Goal: Task Accomplishment & Management: Use online tool/utility

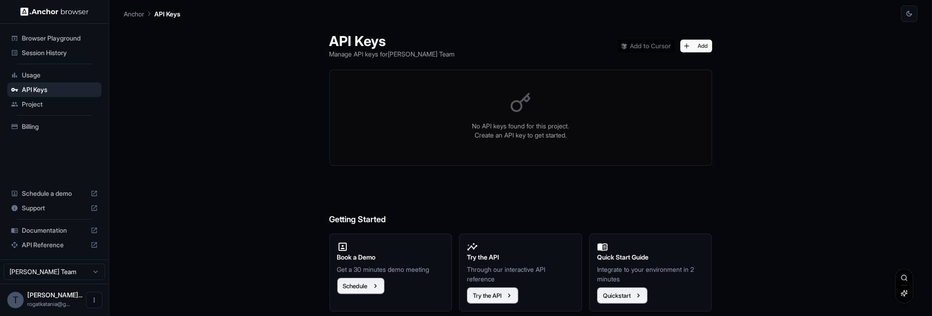
click at [66, 32] on div "Browser Playground" at bounding box center [54, 38] width 94 height 15
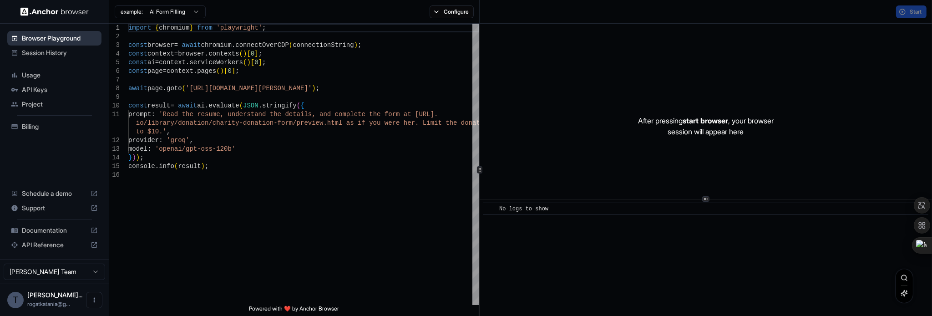
click at [67, 43] on div "Browser Playground" at bounding box center [54, 38] width 94 height 15
click at [67, 51] on span "Session History" at bounding box center [60, 52] width 76 height 9
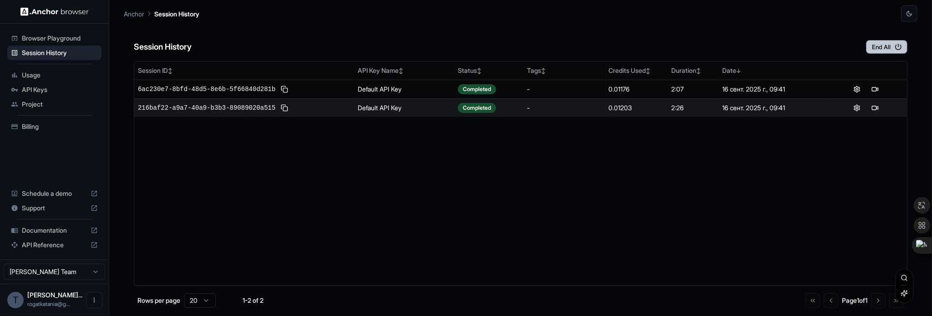
click at [875, 46] on button "End All" at bounding box center [886, 47] width 41 height 14
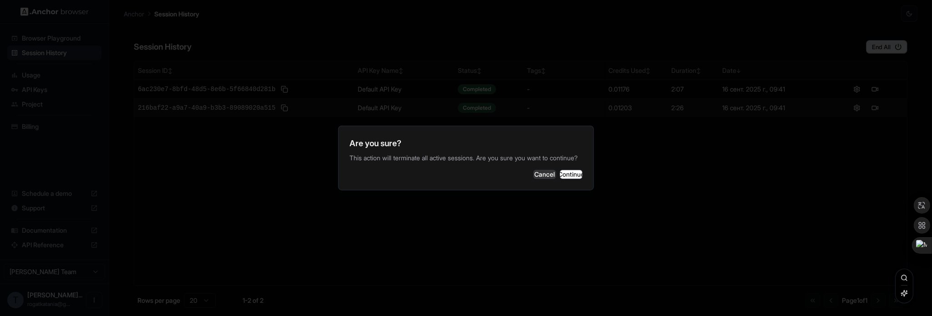
drag, startPoint x: 573, startPoint y: 180, endPoint x: 544, endPoint y: 183, distance: 28.8
click at [573, 179] on button "Continue" at bounding box center [571, 174] width 23 height 9
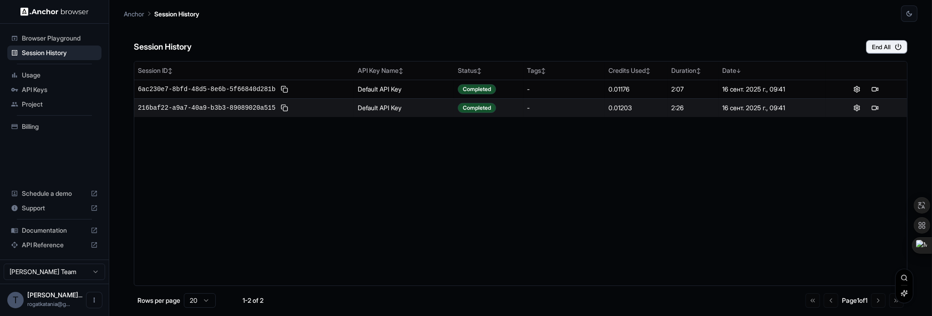
click at [52, 101] on span "Project" at bounding box center [60, 104] width 76 height 9
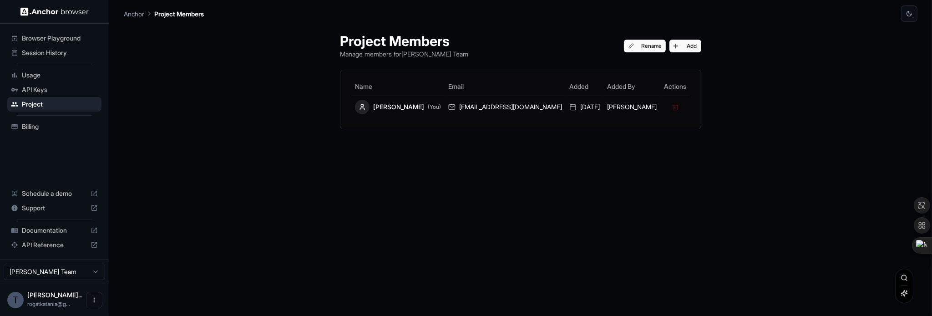
click at [40, 78] on span "Usage" at bounding box center [60, 75] width 76 height 9
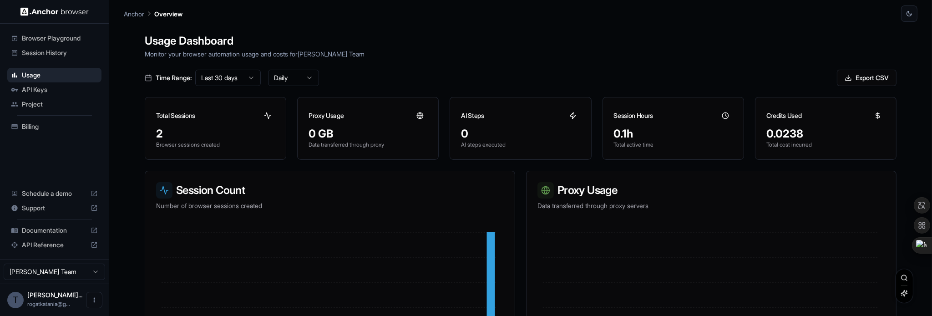
click at [72, 58] on div "Session History" at bounding box center [54, 52] width 94 height 15
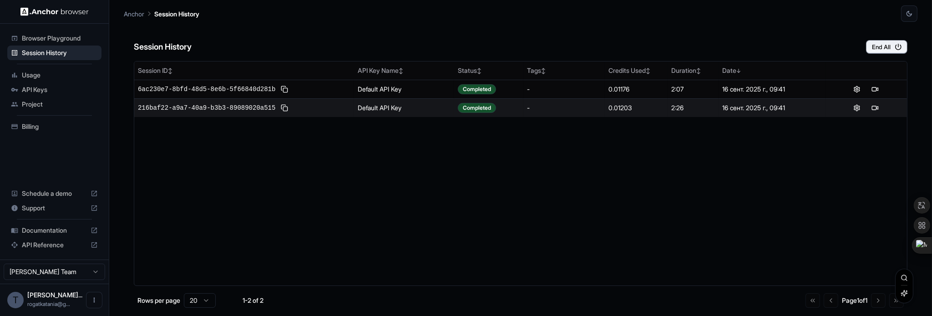
click at [72, 36] on span "Browser Playground" at bounding box center [60, 38] width 76 height 9
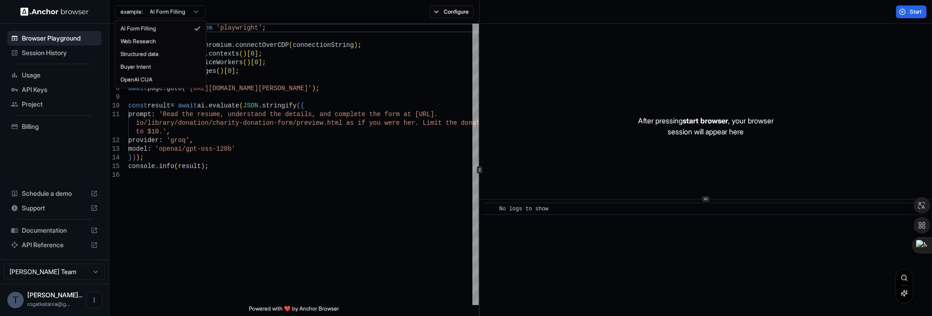
click at [183, 15] on html "Browser Playground Session History Usage API Keys Project Billing Schedule a de…" at bounding box center [466, 158] width 932 height 316
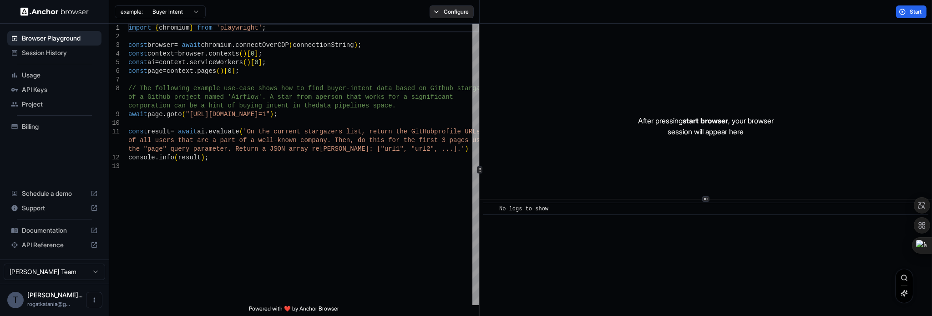
click at [437, 12] on button "Configure" at bounding box center [452, 11] width 44 height 13
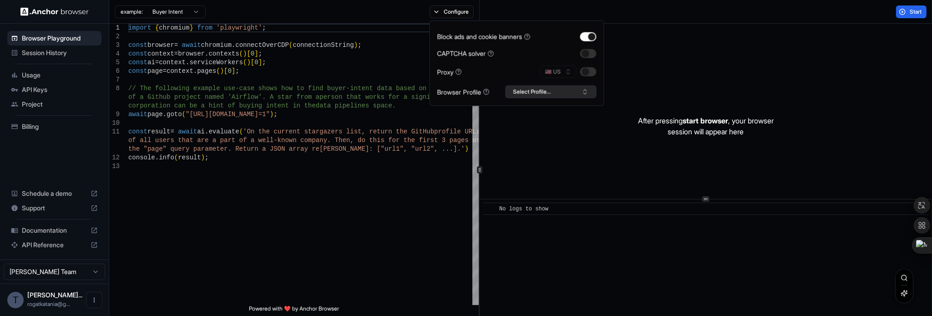
click at [540, 93] on button "Select Profile..." at bounding box center [550, 92] width 91 height 13
type textarea "**********"
click at [289, 177] on div "import { chromium } from 'playwright' ; const browser = await chromium . connec…" at bounding box center [303, 234] width 350 height 420
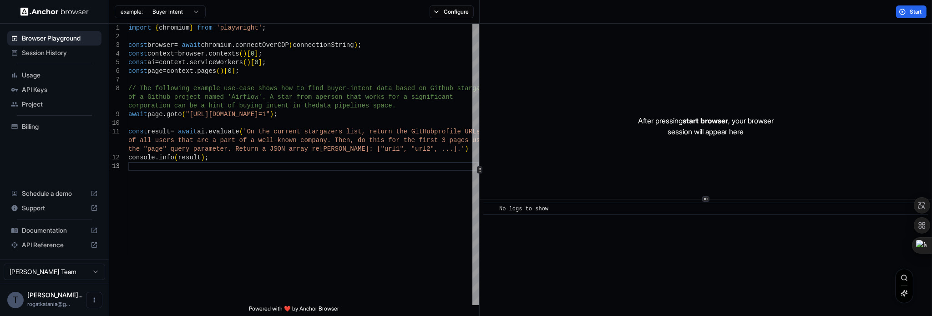
click at [77, 56] on span "Session History" at bounding box center [60, 52] width 76 height 9
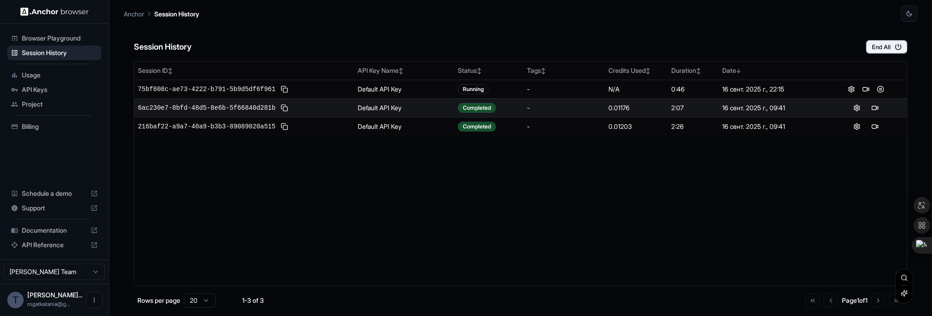
click at [51, 106] on span "Project" at bounding box center [60, 104] width 76 height 9
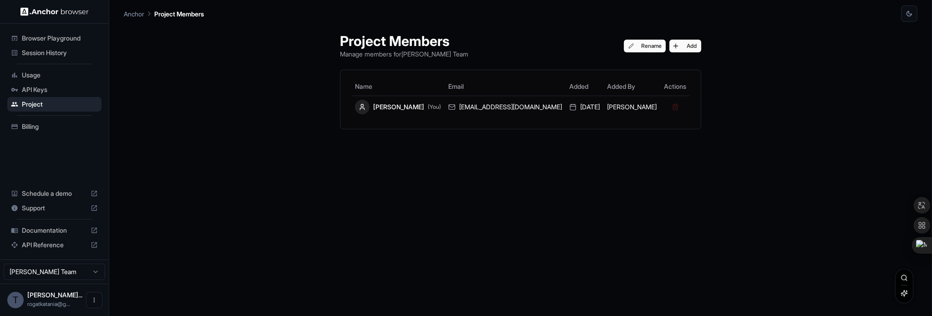
click at [32, 72] on span "Usage" at bounding box center [60, 75] width 76 height 9
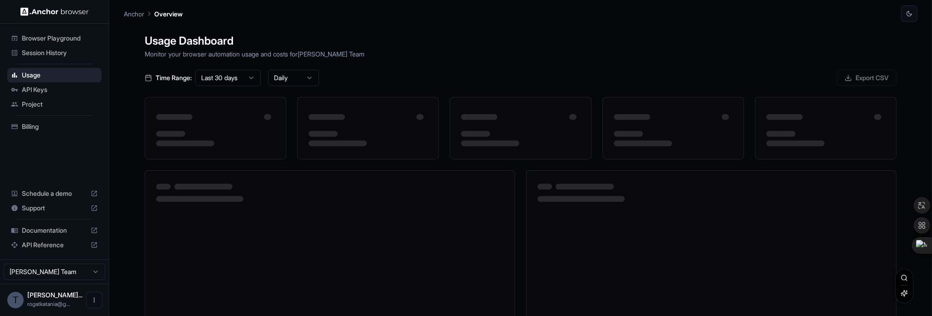
click at [63, 56] on span "Session History" at bounding box center [60, 52] width 76 height 9
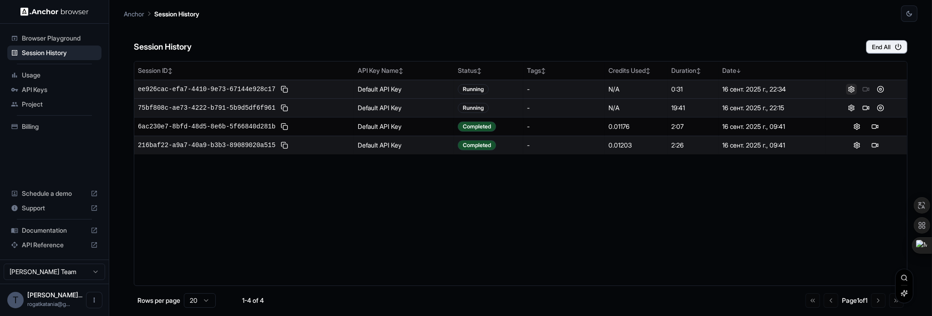
click at [852, 85] on button at bounding box center [851, 89] width 11 height 11
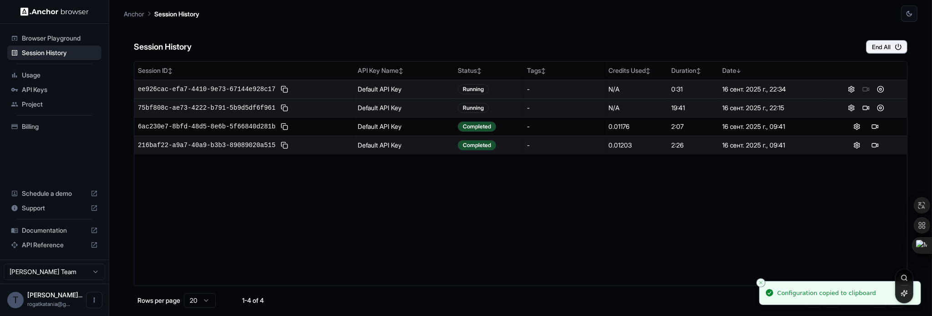
click at [235, 93] on div "ee926cac-efa7-4410-9e73-67144e928c17" at bounding box center [244, 89] width 212 height 11
click at [251, 81] on td "ee926cac-efa7-4410-9e73-67144e928c17" at bounding box center [244, 89] width 220 height 19
click at [245, 94] on td "ee926cac-efa7-4410-9e73-67144e928c17" at bounding box center [244, 89] width 220 height 19
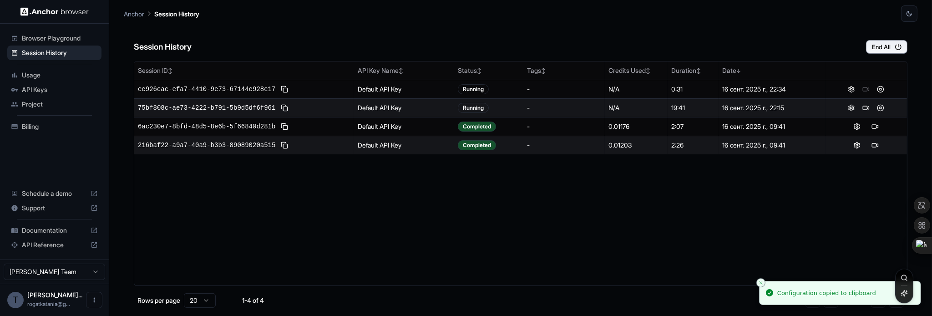
click at [25, 72] on span "Usage" at bounding box center [60, 75] width 76 height 9
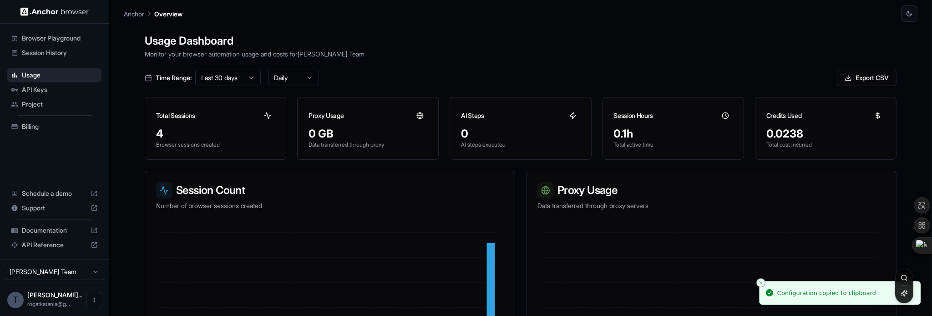
click at [47, 38] on span "Browser Playground" at bounding box center [60, 38] width 76 height 9
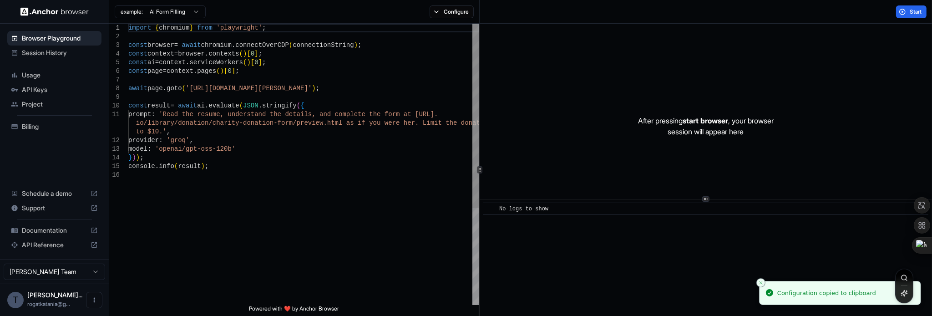
click at [172, 25] on div "import { chromium } from 'playwright' ; const browser = await chromium . connec…" at bounding box center [303, 238] width 350 height 428
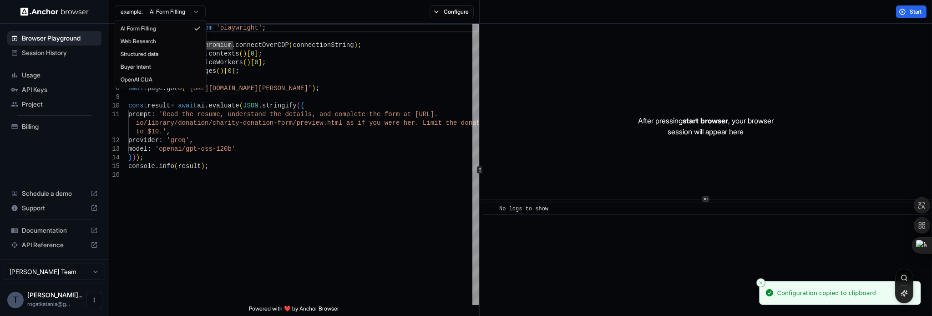
click at [170, 11] on html "Browser Playground Session History Usage API Keys Project Billing Schedule a de…" at bounding box center [466, 158] width 932 height 316
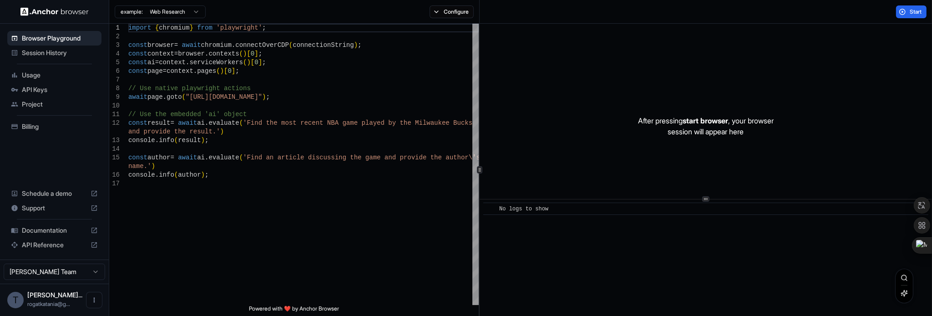
click at [169, 19] on div "example: Web Research" at bounding box center [157, 12] width 96 height 16
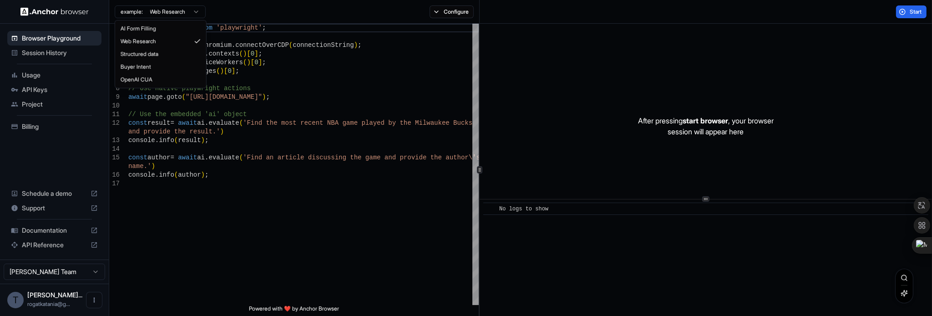
click at [175, 11] on html "Browser Playground Session History Usage API Keys Project Billing Schedule a de…" at bounding box center [466, 158] width 932 height 316
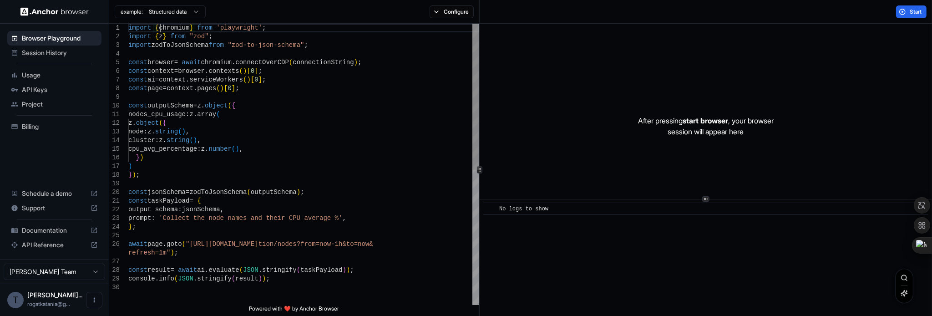
click at [160, 25] on div "import { chromium } from 'playwright' ; import { z } from "zod" ; import zodToJ…" at bounding box center [303, 294] width 350 height 541
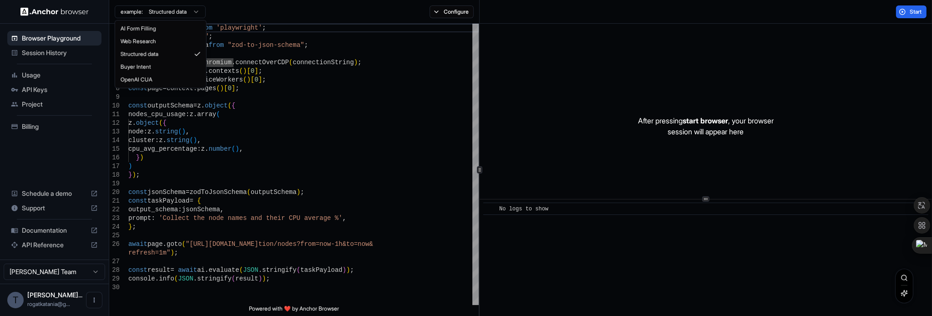
click at [158, 15] on html "Browser Playground Session History Usage API Keys Project Billing Schedule a de…" at bounding box center [466, 158] width 932 height 316
drag, startPoint x: 151, startPoint y: 58, endPoint x: 152, endPoint y: 72, distance: 14.1
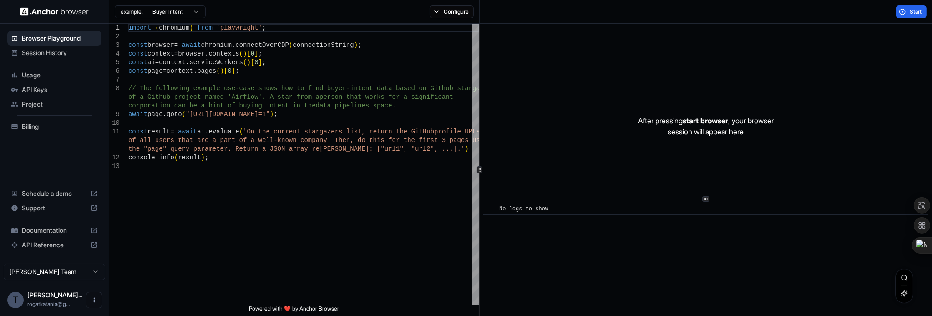
click at [156, 19] on div "example: Buyer Intent" at bounding box center [157, 12] width 96 height 16
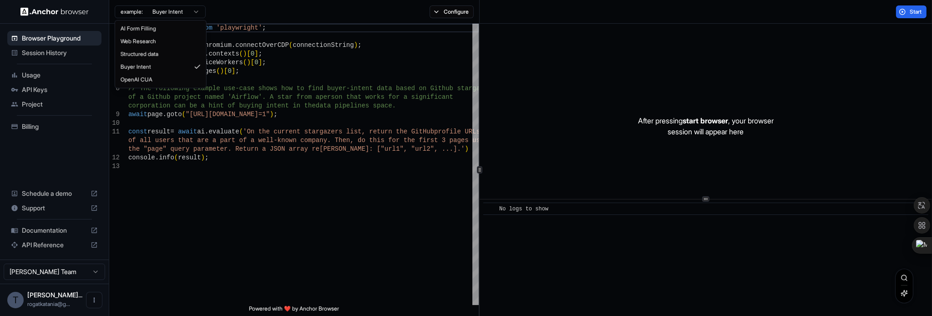
click at [166, 12] on html "Browser Playground Session History Usage API Keys Project Billing Schedule a de…" at bounding box center [466, 158] width 932 height 316
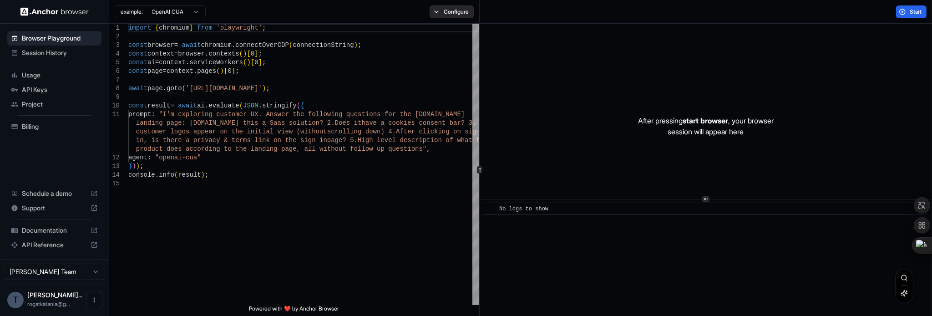
click at [434, 12] on button "Configure" at bounding box center [452, 11] width 44 height 13
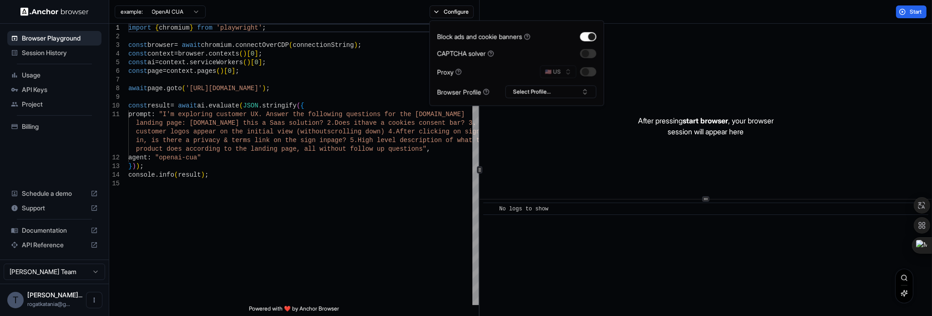
click at [579, 40] on div "Block ads and cookie banners" at bounding box center [516, 37] width 159 height 10
click at [532, 94] on button "Select Profile..." at bounding box center [550, 92] width 91 height 13
click at [536, 127] on div "my" at bounding box center [551, 125] width 86 height 13
click at [584, 72] on button "button" at bounding box center [588, 71] width 16 height 9
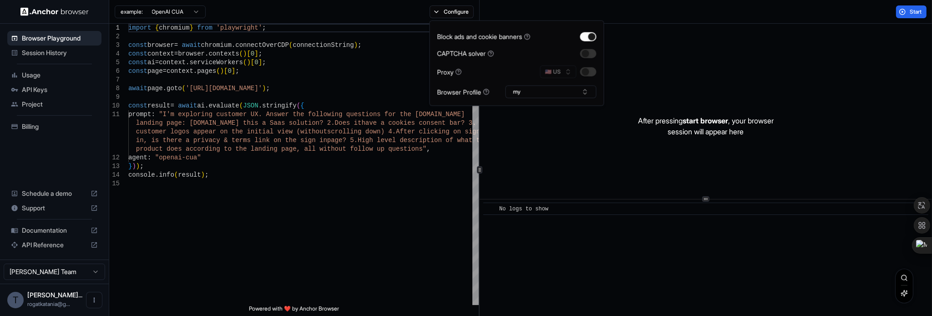
type textarea "**********"
click at [319, 207] on div "import { chromium } from 'playwright' ; const browser = await chromium . connec…" at bounding box center [303, 242] width 350 height 437
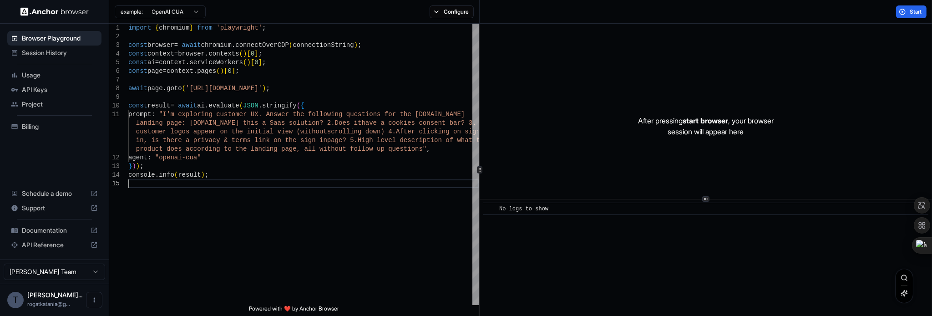
click at [33, 127] on span "Billing" at bounding box center [60, 126] width 76 height 9
click at [42, 95] on div "API Keys" at bounding box center [54, 89] width 94 height 15
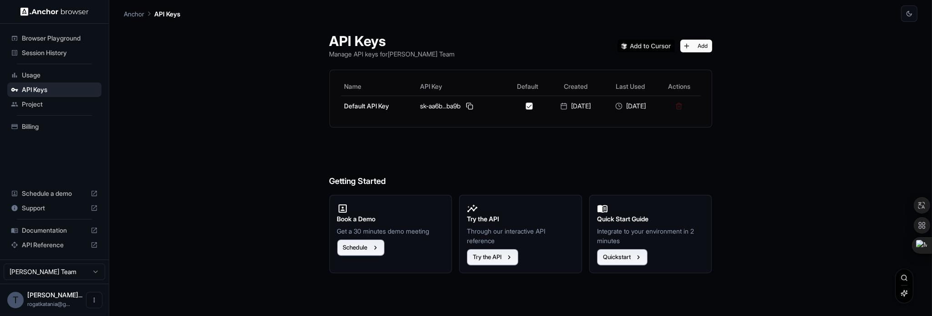
click at [66, 111] on ul "Browser Playground Session History Usage API Keys Project Billing" at bounding box center [54, 82] width 101 height 110
click at [60, 101] on span "Project" at bounding box center [60, 104] width 76 height 9
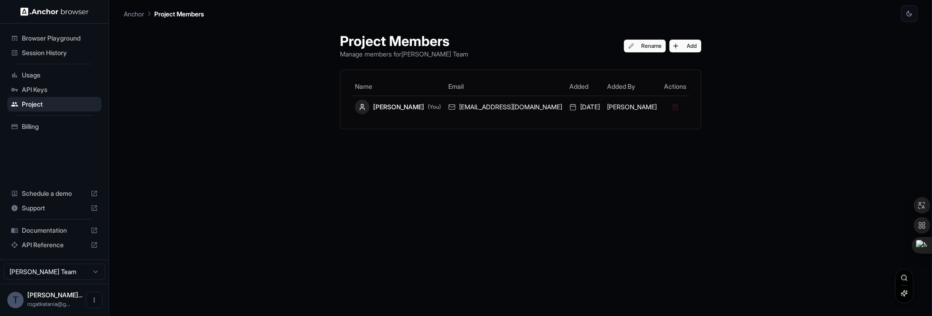
drag, startPoint x: 61, startPoint y: 60, endPoint x: 56, endPoint y: 63, distance: 6.1
click at [61, 60] on ul "Browser Playground Session History Usage API Keys Project Billing" at bounding box center [54, 82] width 101 height 110
click at [37, 75] on span "Usage" at bounding box center [60, 75] width 76 height 9
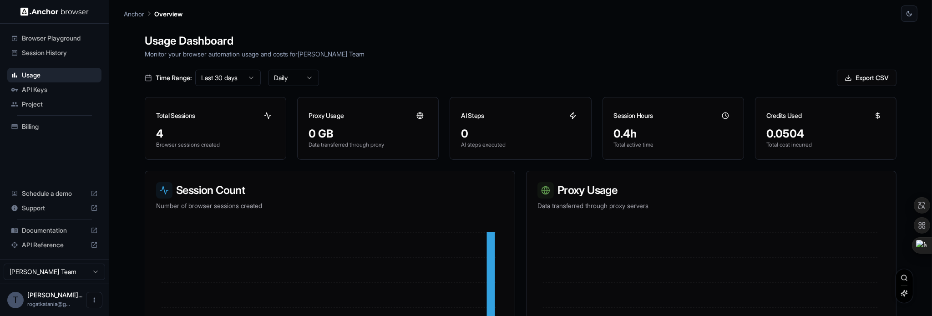
click at [54, 43] on div "Browser Playground" at bounding box center [54, 38] width 94 height 15
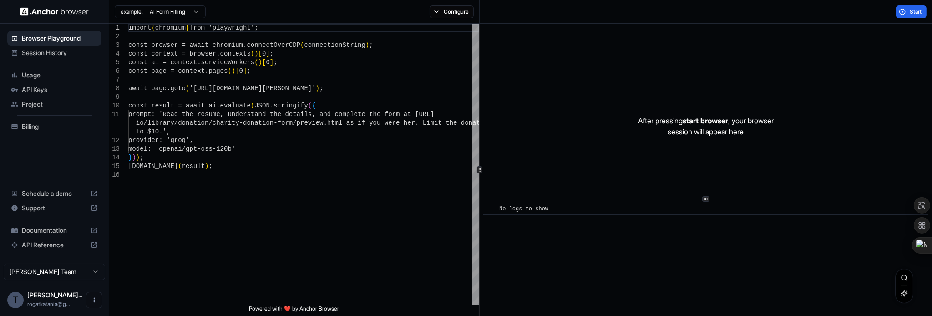
click at [51, 57] on div "Session History" at bounding box center [54, 52] width 94 height 15
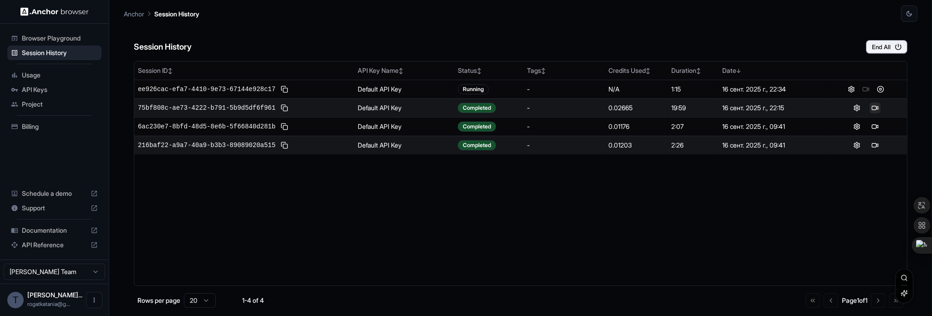
click at [872, 105] on button at bounding box center [874, 107] width 11 height 11
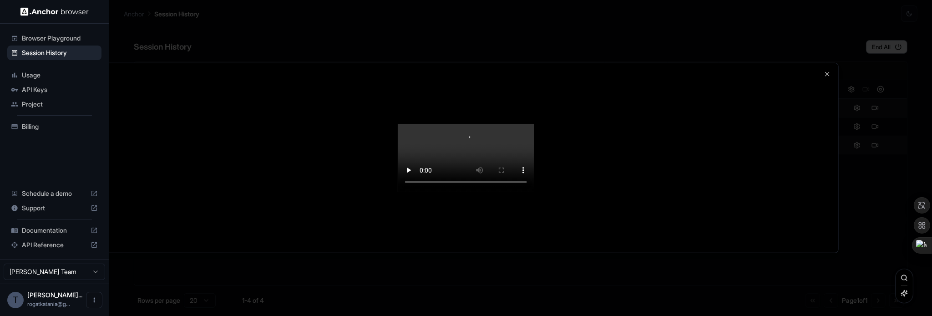
click at [670, 160] on div at bounding box center [466, 157] width 744 height 189
click at [833, 76] on div at bounding box center [466, 157] width 744 height 189
click at [825, 74] on icon "button" at bounding box center [827, 74] width 7 height 7
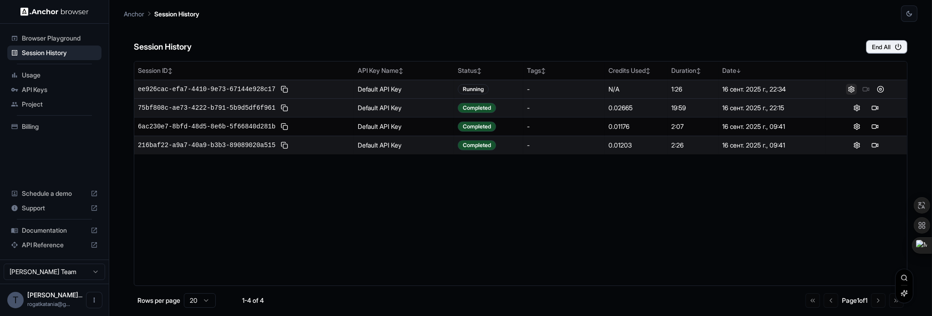
click at [848, 93] on button at bounding box center [851, 89] width 11 height 11
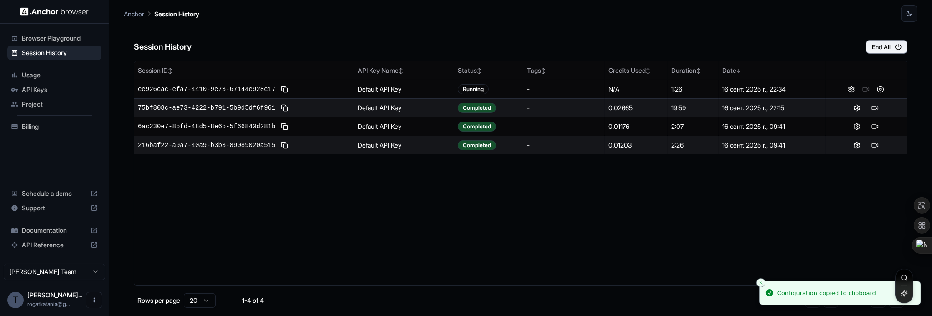
click at [855, 112] on td at bounding box center [865, 107] width 81 height 19
click at [855, 102] on button at bounding box center [856, 107] width 11 height 11
click at [225, 103] on span "75bf808c-ae73-4222-b791-5b9d5df6f961" at bounding box center [206, 107] width 137 height 9
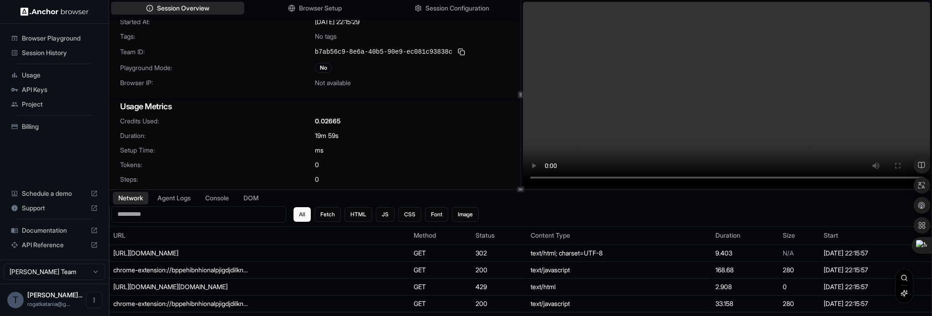
scroll to position [36, 0]
click at [451, 12] on span "Session Configuration" at bounding box center [458, 9] width 66 height 10
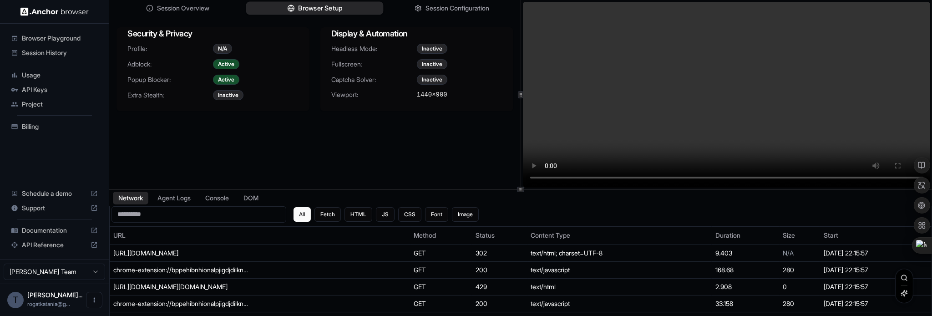
click at [350, 10] on button "Browser Setup" at bounding box center [314, 8] width 137 height 13
click at [440, 7] on span "Session Configuration" at bounding box center [457, 8] width 64 height 9
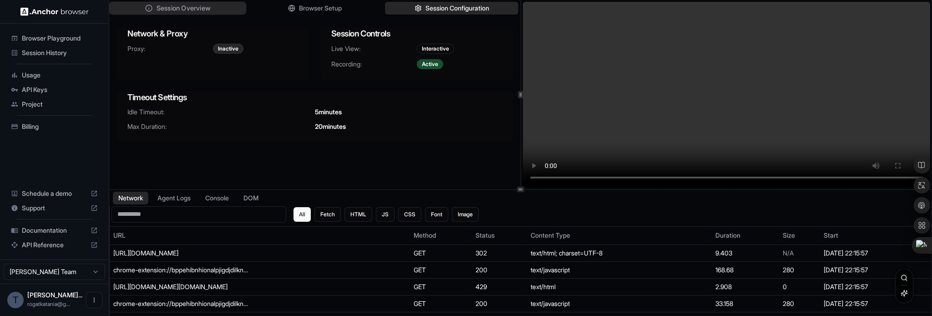
click at [202, 9] on span "Session Overview" at bounding box center [184, 9] width 54 height 10
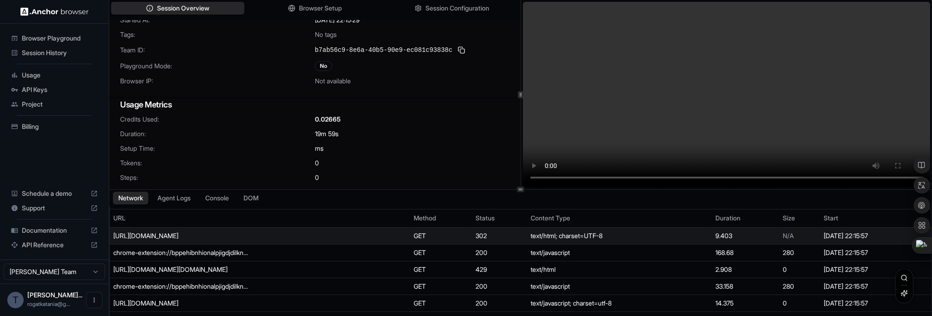
scroll to position [0, 0]
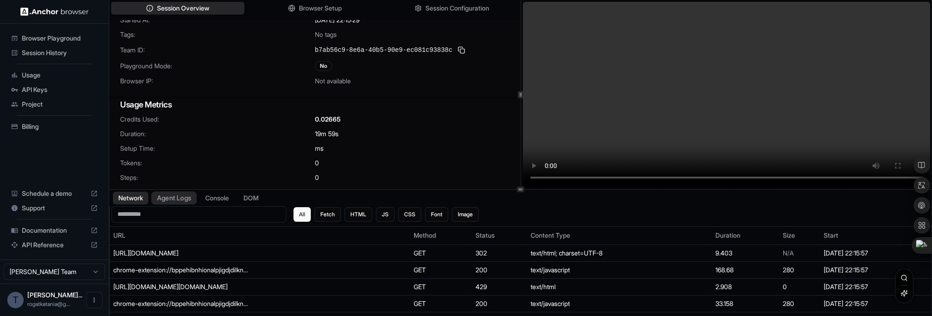
click at [172, 199] on button "Agent Logs" at bounding box center [174, 197] width 45 height 13
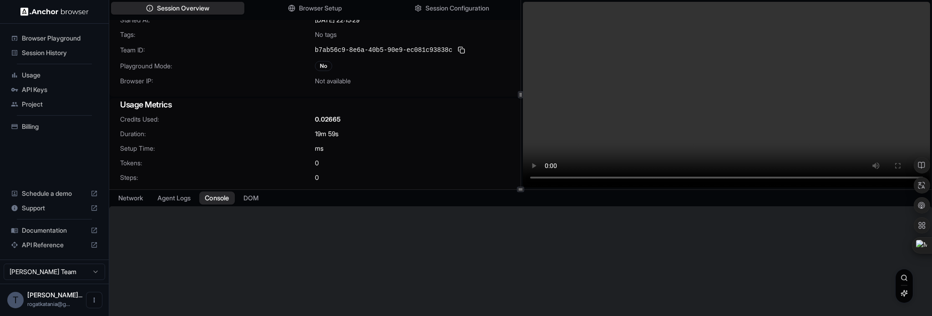
click at [227, 197] on button "Console" at bounding box center [216, 197] width 35 height 13
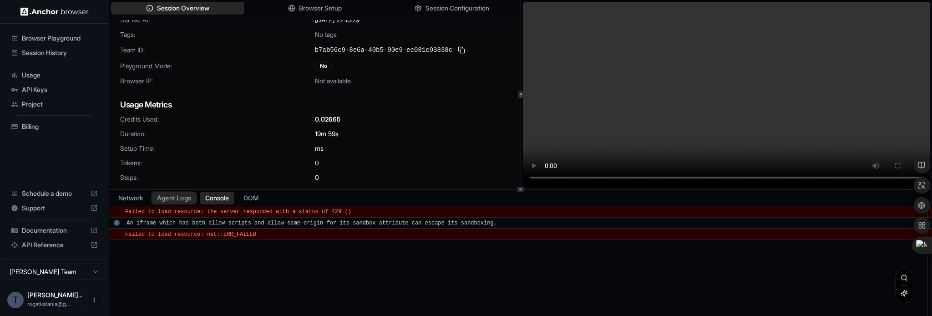
click at [176, 201] on button "Agent Logs" at bounding box center [174, 197] width 45 height 13
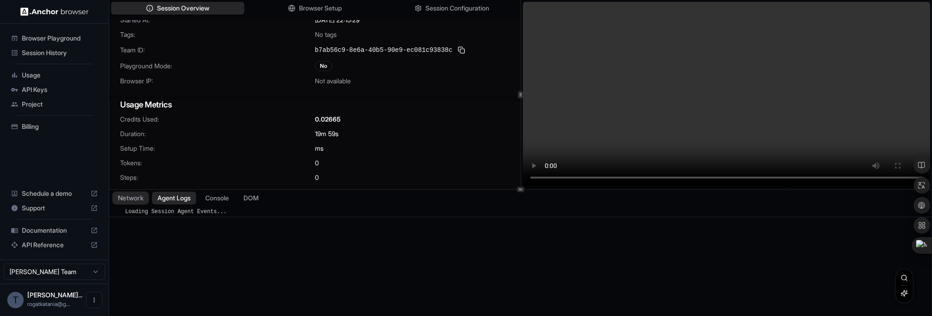
click at [132, 198] on button "Network" at bounding box center [130, 197] width 36 height 13
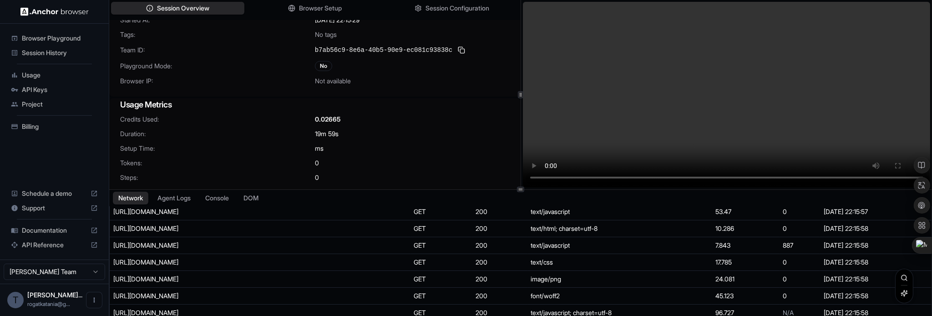
scroll to position [35, 0]
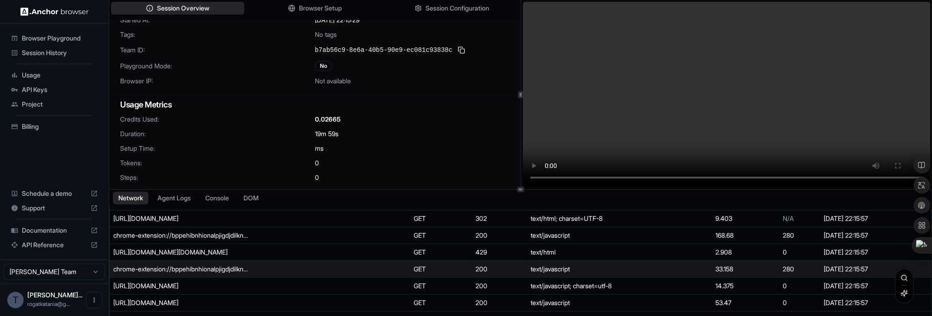
click at [209, 266] on div "chrome-extension://bppehibnhionalpjigdjdilknbljaeai/inject.js" at bounding box center [181, 268] width 136 height 9
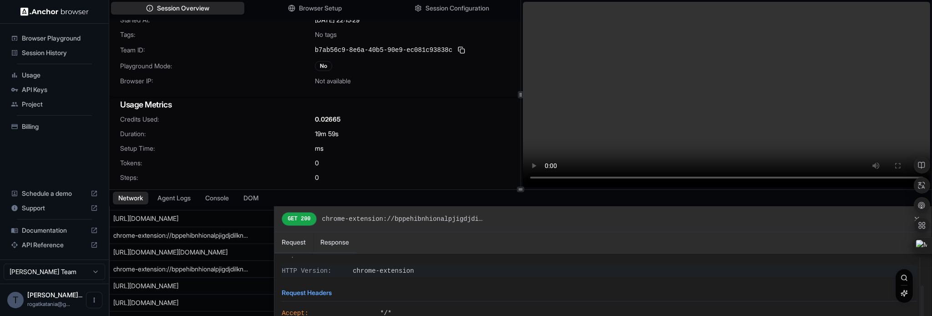
scroll to position [45, 0]
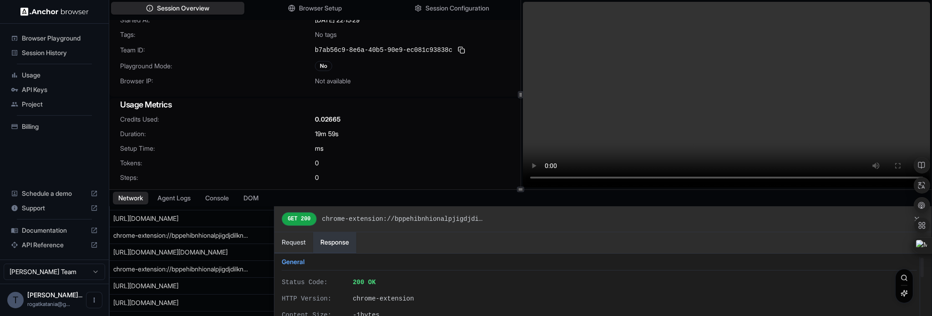
click at [331, 251] on button "Response" at bounding box center [334, 242] width 43 height 21
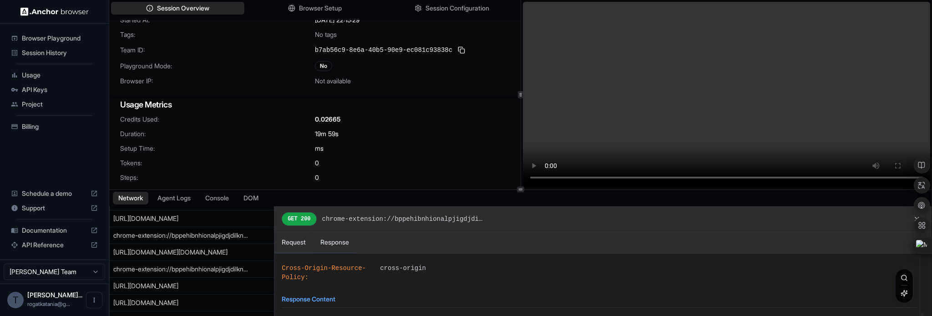
click at [183, 284] on div at bounding box center [521, 269] width 822 height 126
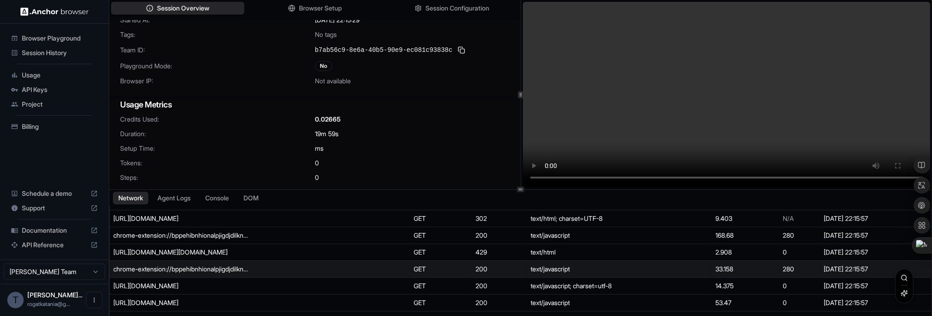
click at [185, 267] on div "chrome-extension://bppehibnhionalpjigdjdilknbljaeai/inject.js" at bounding box center [181, 268] width 136 height 9
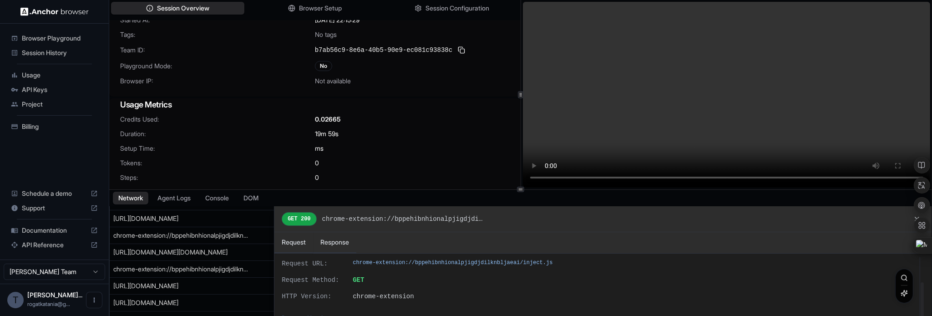
scroll to position [45, 0]
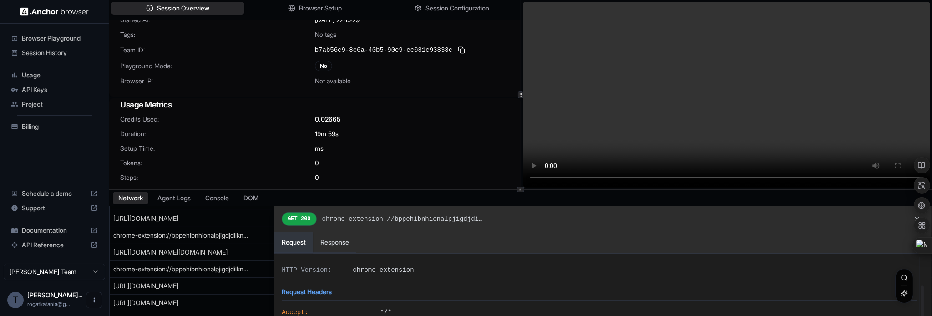
click at [297, 246] on button "Request" at bounding box center [293, 242] width 39 height 21
click at [344, 247] on button "Response" at bounding box center [334, 242] width 43 height 21
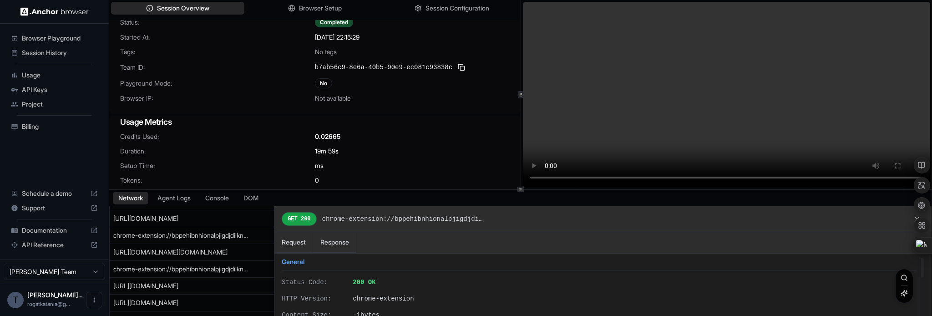
scroll to position [0, 0]
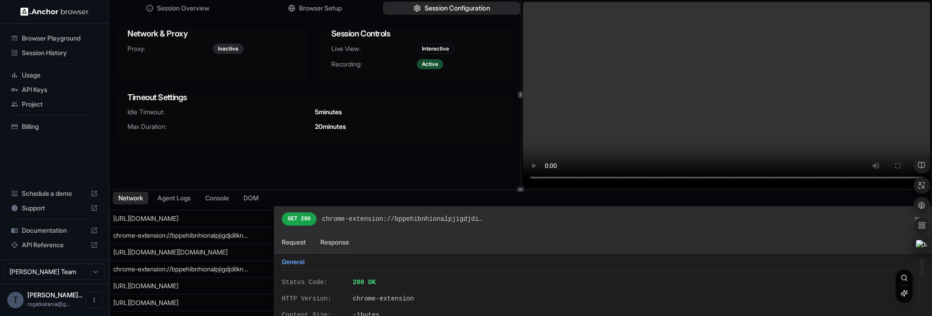
click at [445, 13] on span "Session Configuration" at bounding box center [458, 9] width 66 height 10
click at [231, 45] on div "Inactive" at bounding box center [228, 49] width 30 height 10
click at [309, 9] on span "Browser Setup" at bounding box center [320, 9] width 44 height 10
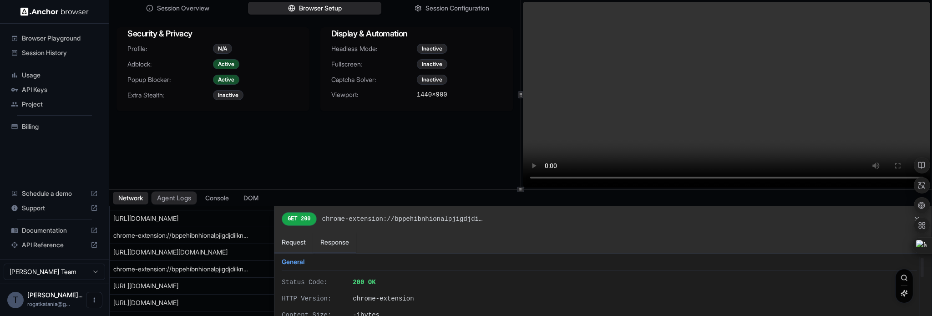
click at [184, 196] on button "Agent Logs" at bounding box center [174, 197] width 45 height 13
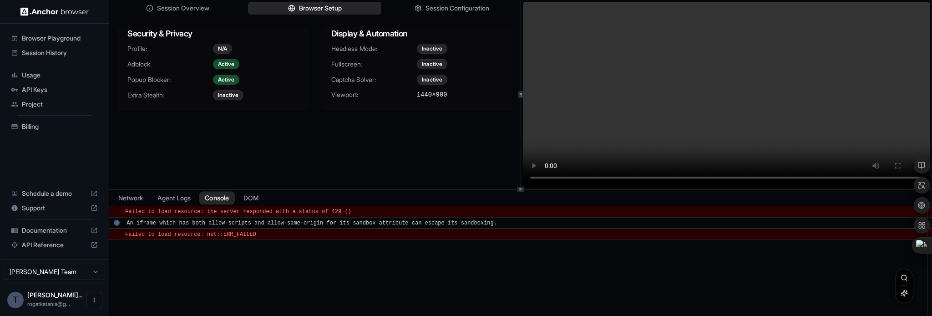
click at [225, 198] on button "Console" at bounding box center [216, 197] width 35 height 13
click at [238, 222] on span "An iframe which has both allow-scripts and allow-same-origin for its sandbox at…" at bounding box center [311, 223] width 370 height 6
click at [165, 224] on span "An iframe which has both allow-scripts and allow-same-origin for its sandbox at…" at bounding box center [311, 223] width 370 height 6
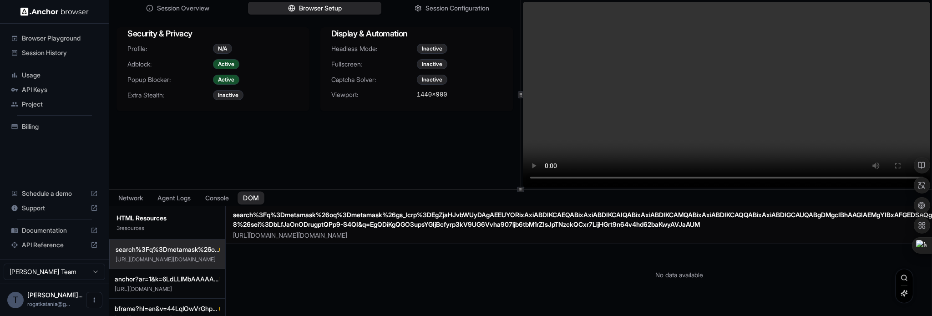
click at [251, 199] on button "DOM" at bounding box center [251, 197] width 27 height 13
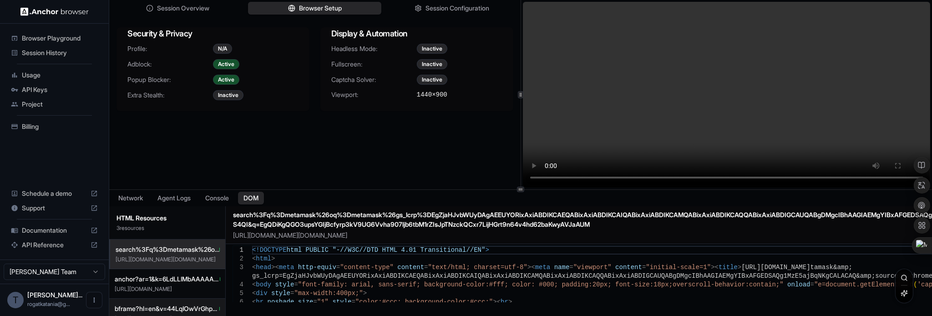
click at [181, 307] on span "bframe?hl=en&v=44LqIOwVrGhp2lJ3fODa493O&k=6LdLLIMbAAAAAIl-KLj9p1ePhM-4LCCDbjtJL…" at bounding box center [167, 308] width 105 height 9
type textarea "**********"
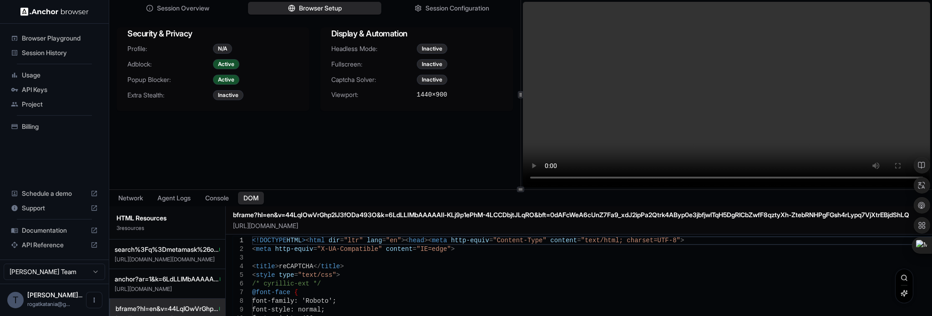
click at [175, 223] on div "HTML Resources 3 resource s" at bounding box center [167, 222] width 116 height 33
click at [173, 189] on div at bounding box center [520, 189] width 823 height 0
click at [168, 207] on div "Network Agent Logs Console DOM HTML Resources 3 resource s search%3Fq%3Dmetamas…" at bounding box center [520, 253] width 823 height 126
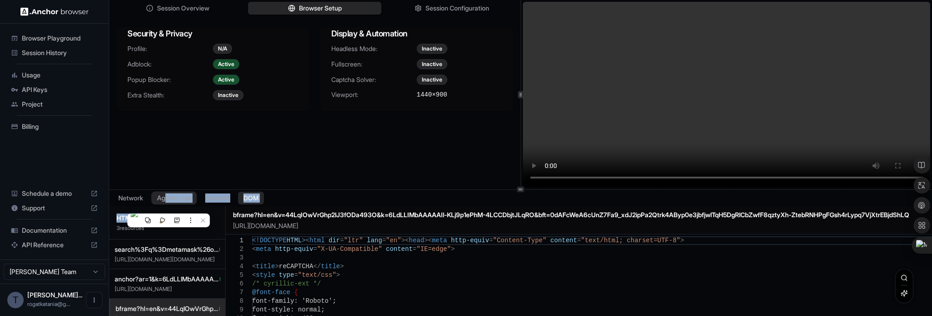
click at [175, 196] on button "Agent Logs" at bounding box center [174, 197] width 45 height 13
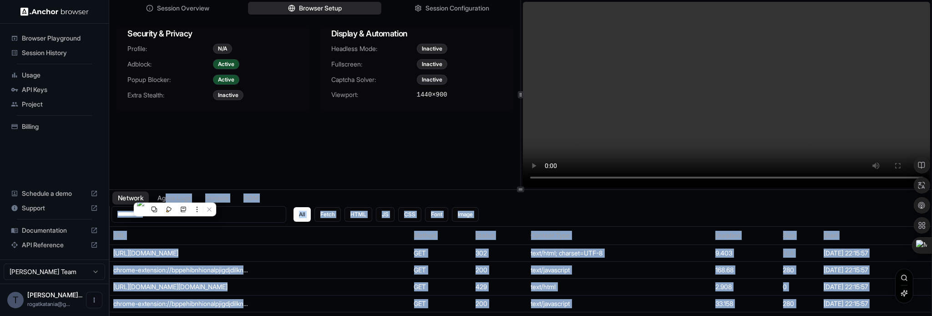
click at [138, 196] on button "Network" at bounding box center [130, 197] width 36 height 13
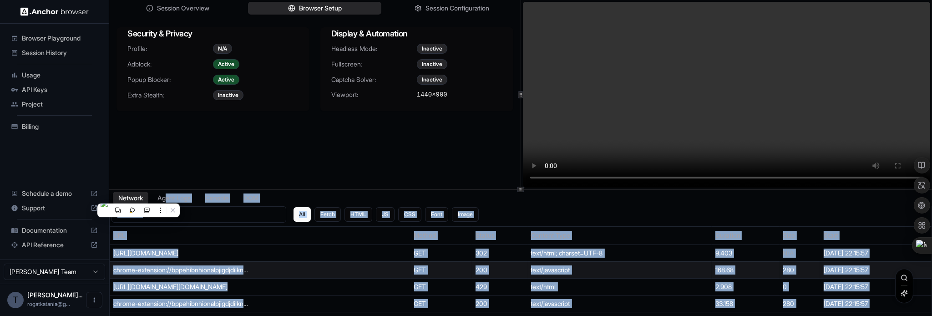
click at [310, 274] on td "chrome-extension://bppehibnhionalpjigdjdilknbljaeai/inject.js" at bounding box center [260, 269] width 301 height 17
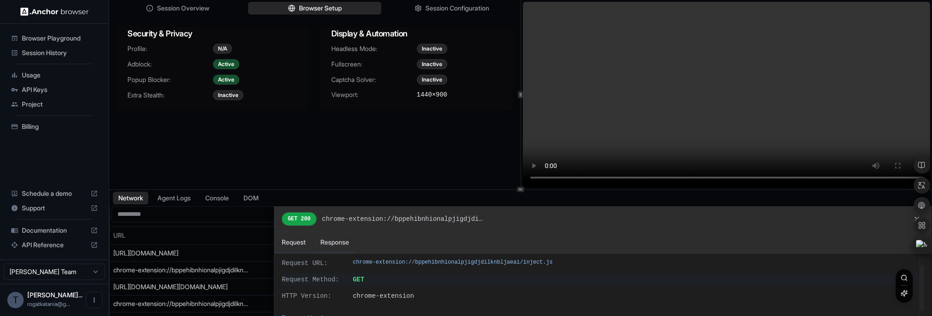
scroll to position [45, 0]
click at [331, 241] on button "Response" at bounding box center [334, 242] width 43 height 21
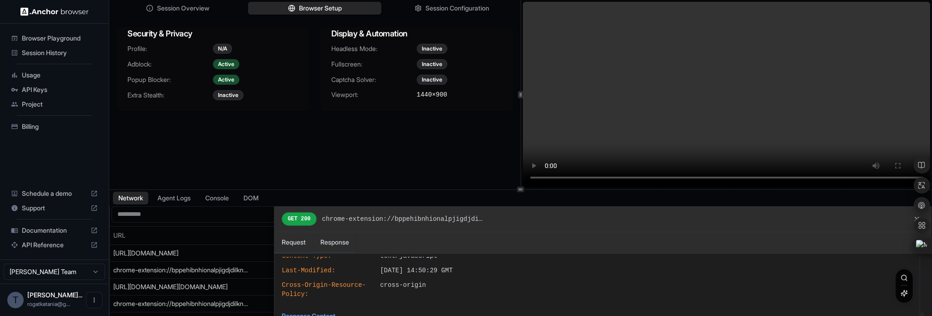
scroll to position [211, 0]
click at [309, 243] on button "Request" at bounding box center [293, 242] width 39 height 21
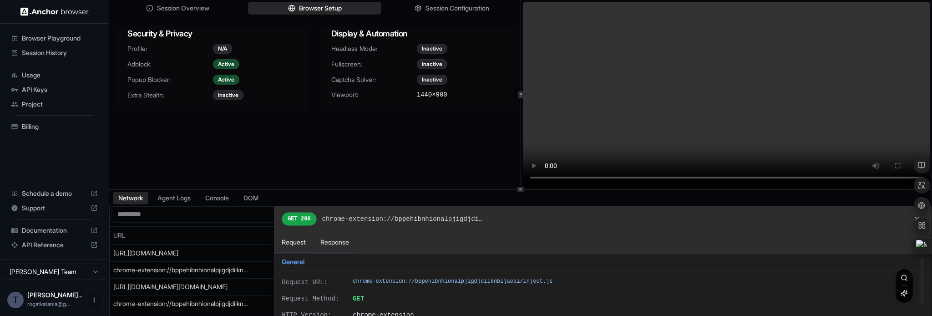
click at [185, 282] on div at bounding box center [521, 269] width 822 height 126
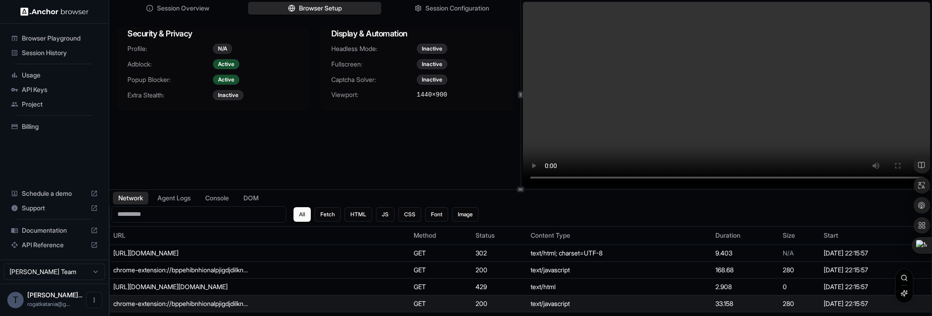
click at [210, 303] on div "chrome-extension://bppehibnhionalpjigdjdilknbljaeai/inject.js" at bounding box center [181, 303] width 136 height 9
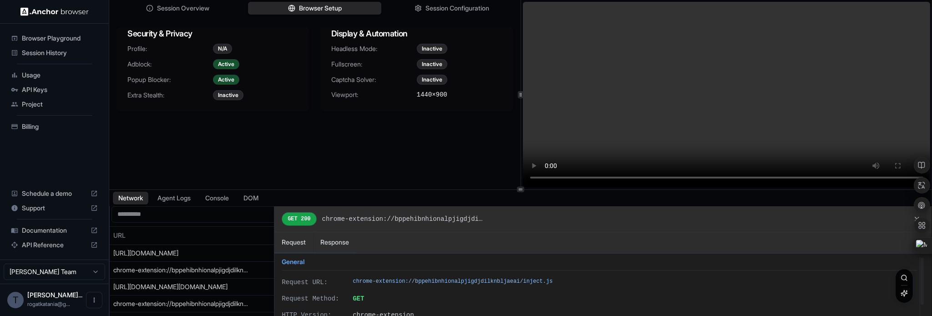
click at [202, 255] on div at bounding box center [521, 269] width 822 height 126
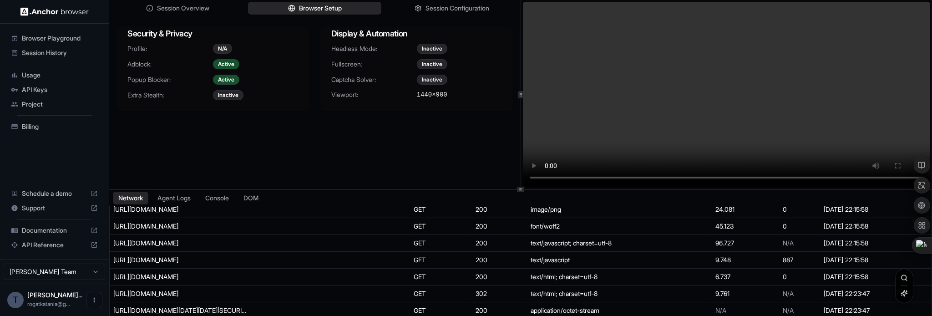
scroll to position [0, 0]
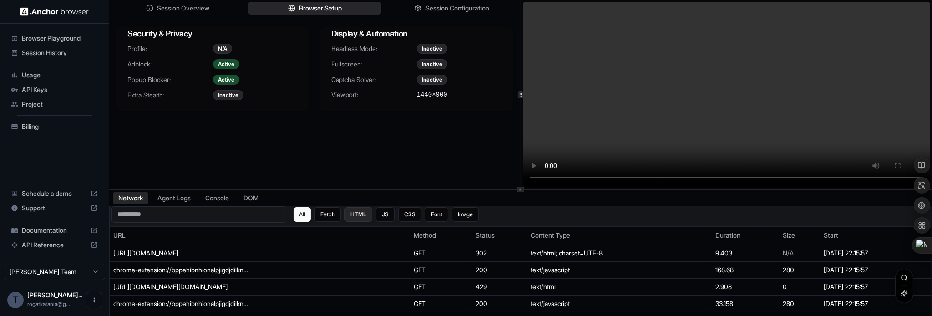
click at [347, 208] on button "HTML" at bounding box center [358, 214] width 28 height 15
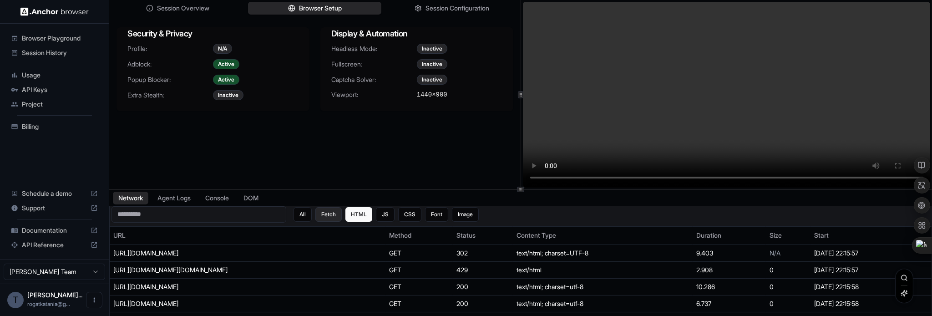
click at [321, 209] on button "Fetch" at bounding box center [328, 214] width 26 height 15
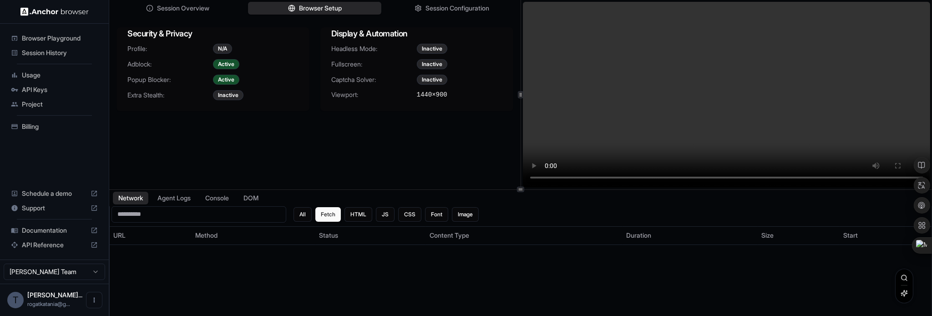
click at [46, 44] on div "Browser Playground" at bounding box center [54, 38] width 94 height 15
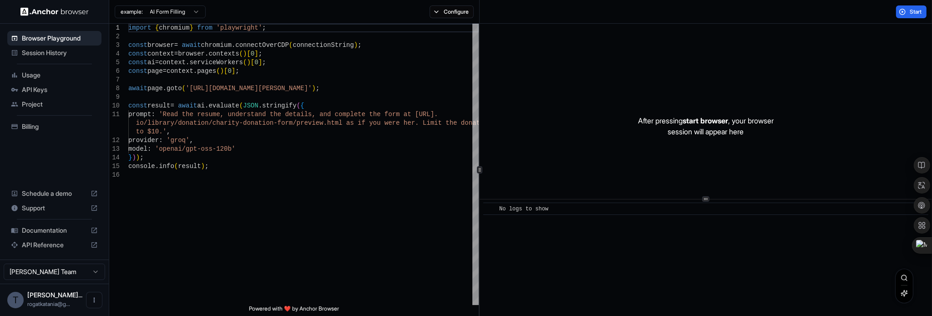
click at [69, 58] on div "Session History" at bounding box center [54, 52] width 94 height 15
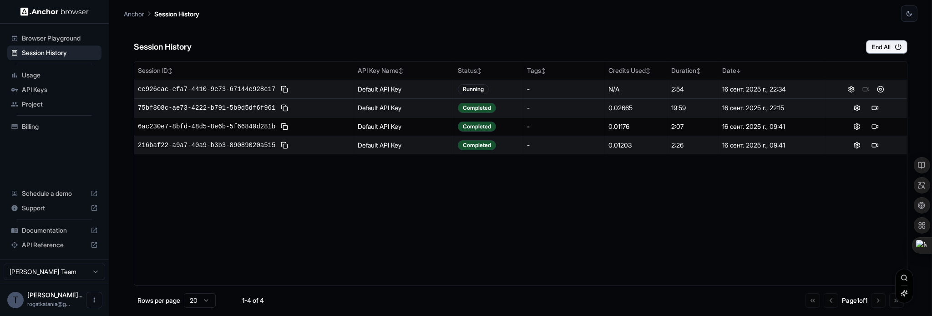
drag, startPoint x: 191, startPoint y: 84, endPoint x: 187, endPoint y: 96, distance: 12.7
click at [191, 85] on span "ee926cac-efa7-4410-9e73-67144e928c17" at bounding box center [206, 89] width 137 height 9
click at [187, 88] on span "ee926cac-efa7-4410-9e73-67144e928c17" at bounding box center [206, 89] width 137 height 9
click at [882, 93] on button at bounding box center [880, 89] width 11 height 11
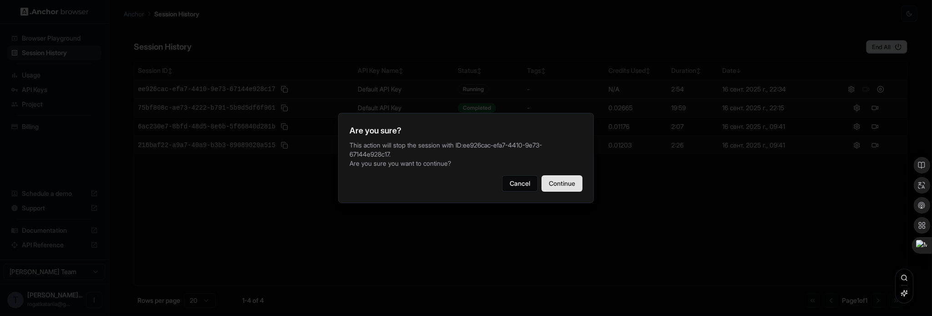
click at [568, 187] on button "Continue" at bounding box center [561, 183] width 41 height 16
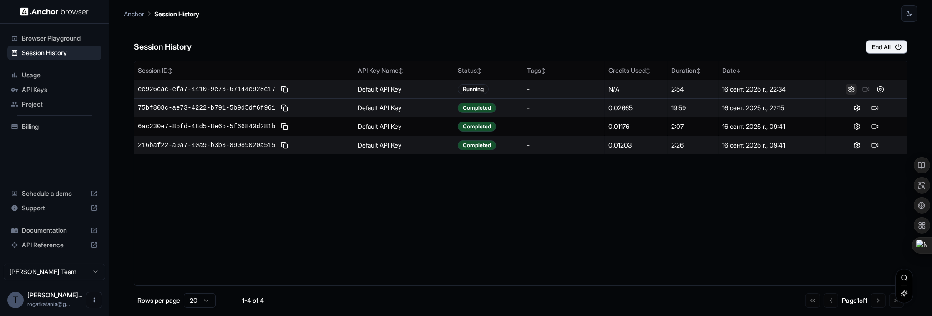
click at [850, 91] on button at bounding box center [851, 89] width 11 height 11
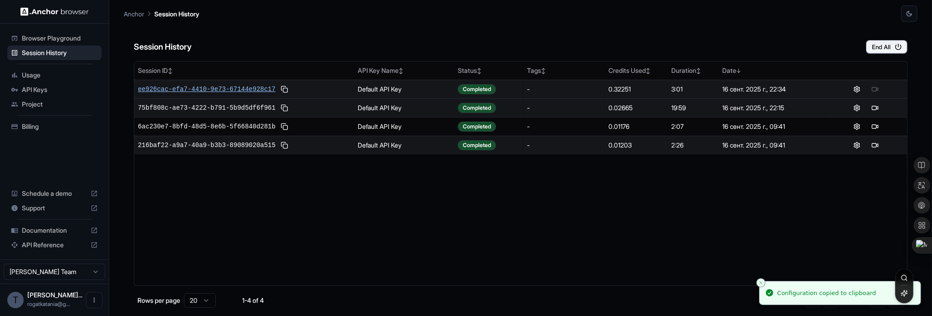
click at [222, 90] on span "ee926cac-efa7-4410-9e73-67144e928c17" at bounding box center [206, 89] width 137 height 9
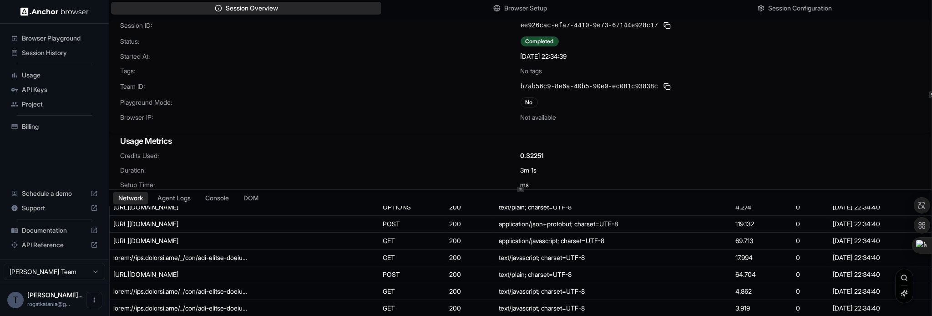
scroll to position [637, 0]
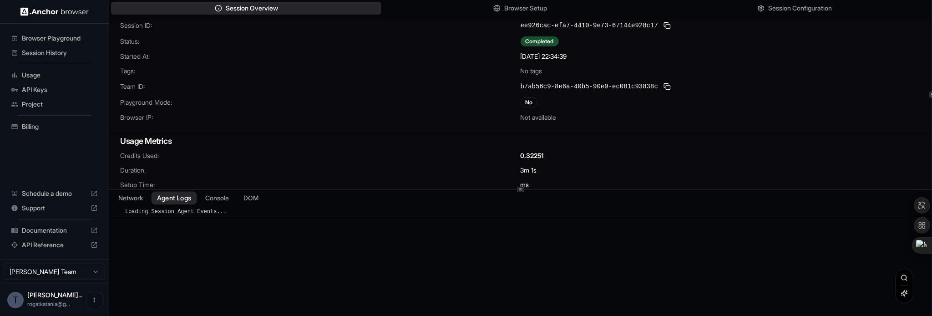
click at [189, 203] on button "Agent Logs" at bounding box center [174, 197] width 45 height 13
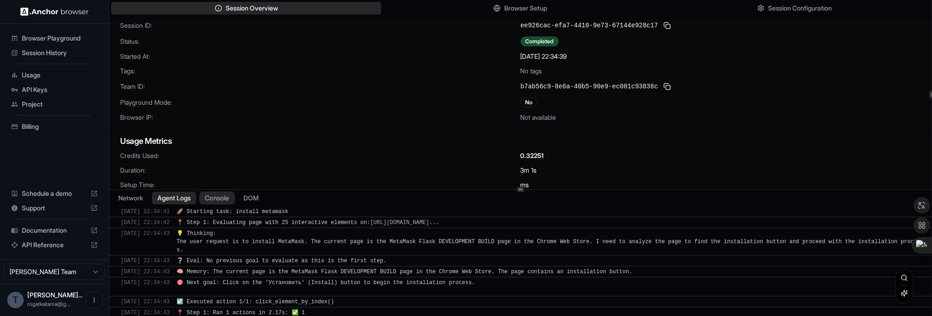
click at [228, 196] on button "Console" at bounding box center [216, 197] width 35 height 13
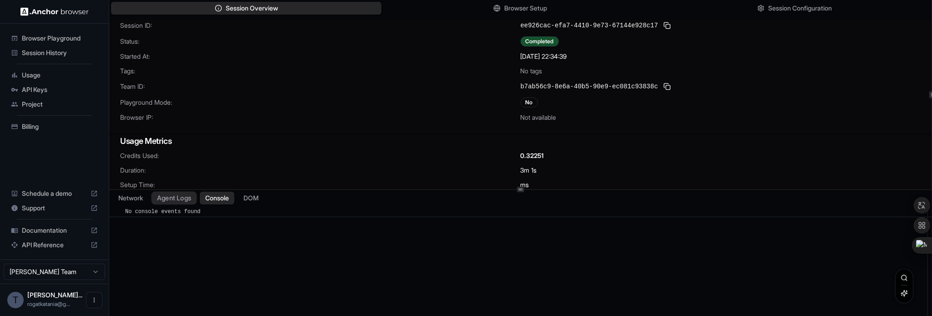
click at [184, 197] on button "Agent Logs" at bounding box center [174, 197] width 45 height 13
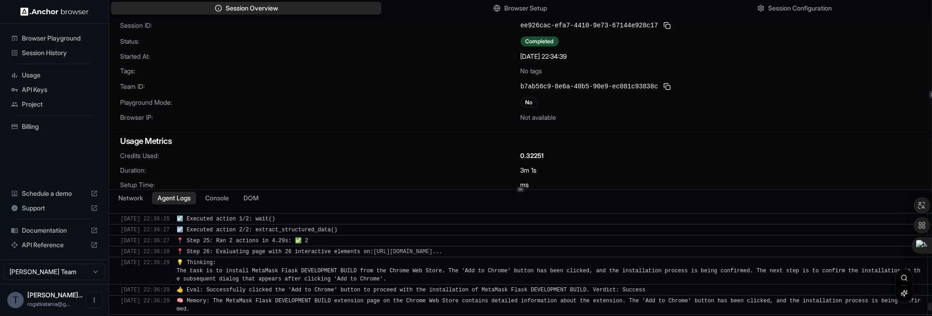
scroll to position [2936, 0]
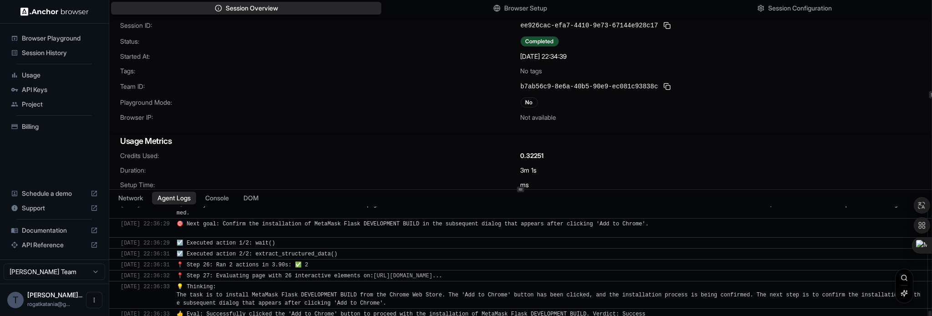
click at [216, 187] on div "Session Overview Browser Setup Session Configuration Session ID: ee926cac-efa7-…" at bounding box center [520, 158] width 823 height 316
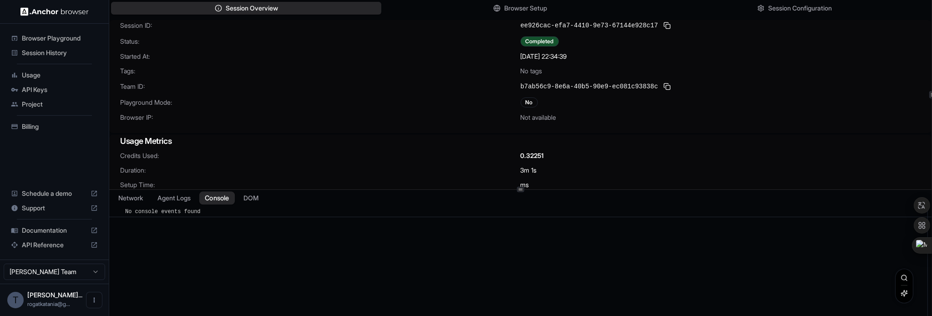
click at [212, 198] on button "Console" at bounding box center [216, 197] width 35 height 13
click at [261, 203] on button "DOM" at bounding box center [251, 197] width 27 height 13
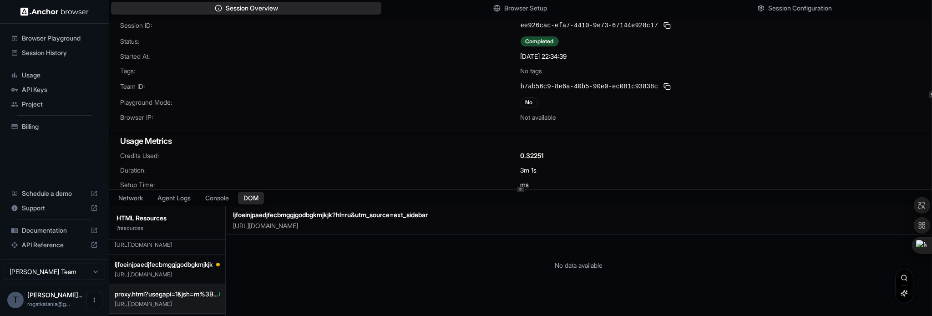
scroll to position [112, 0]
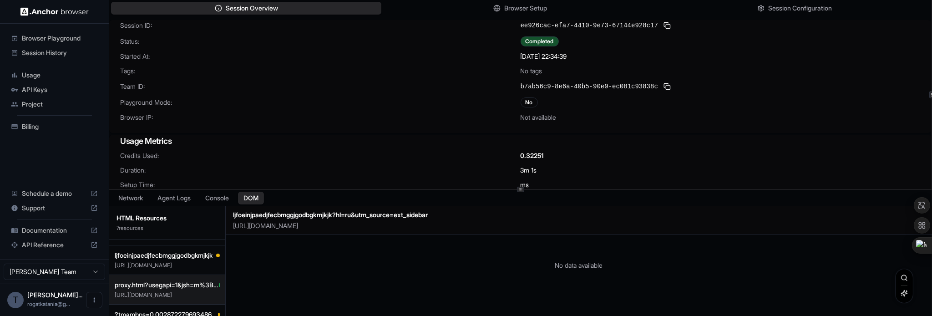
click at [189, 282] on span "proxy.html?usegapi=1&jsh=m%3B%2F_%2Fscs%2Fabc-static%2F_%2Fjs%2Fk%3Dgapi.gapi.e…" at bounding box center [167, 284] width 105 height 9
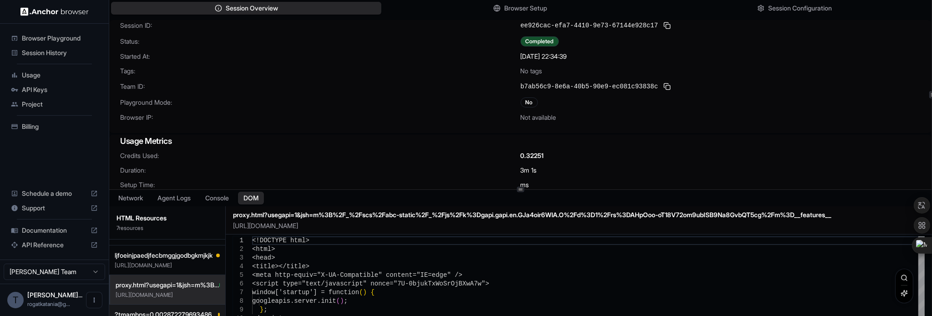
click at [182, 310] on span "?tmambps=0.00287227969348659&rtembps=-1&rttms=9.11&ct=undefined" at bounding box center [166, 314] width 103 height 9
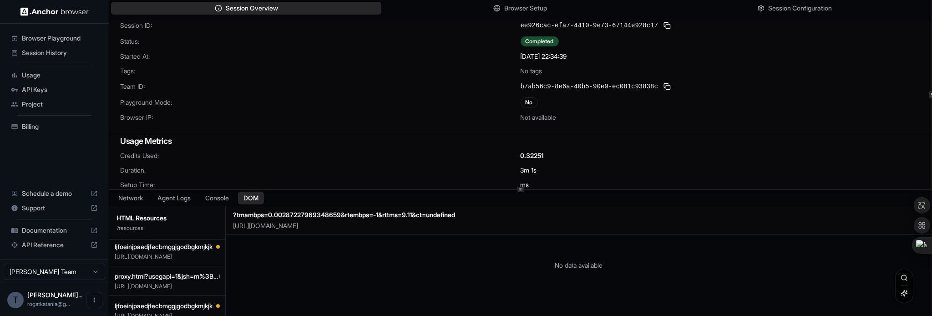
scroll to position [0, 0]
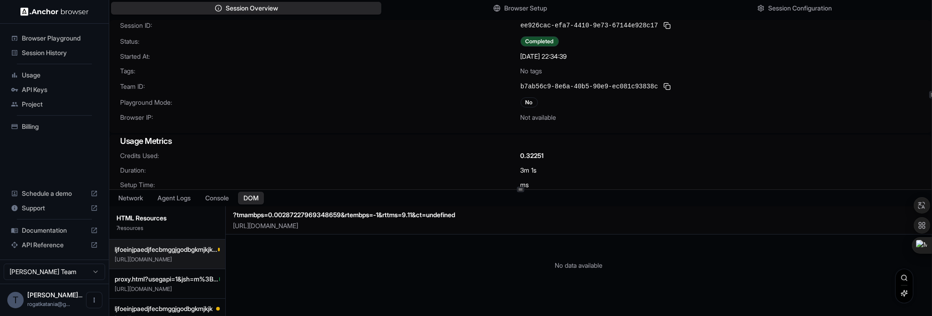
click at [150, 266] on button "ljfoeinjpaedjfecbmggjgodbgkmjkjk?hl=ru&utm_source=ext_sidebar https://chromeweb…" at bounding box center [167, 254] width 116 height 30
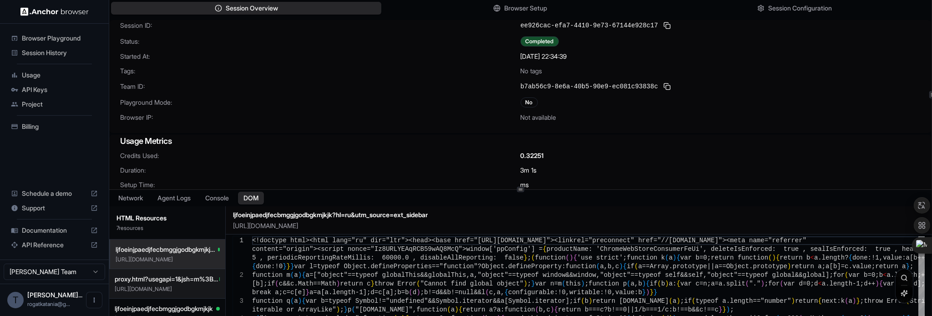
click at [162, 286] on p "https://feedback-pa.clients6.google.com/static/proxy.html?usegapi=1&jsh=m%3B%2F…" at bounding box center [167, 288] width 105 height 7
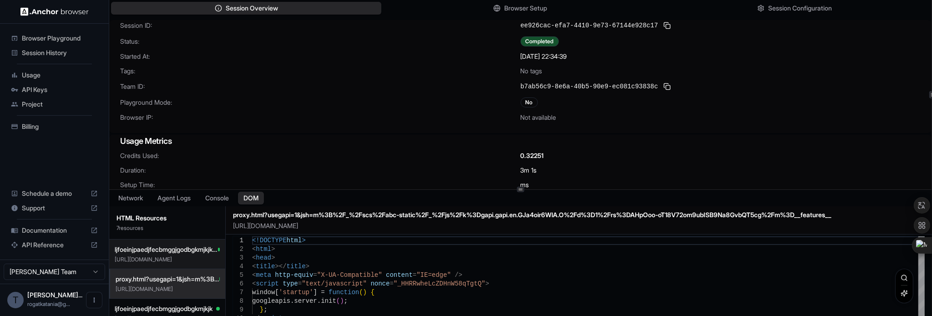
click at [186, 246] on span "ljfoeinjpaedjfecbmggjgodbgkmjkjk?hl=ru&utm_source=ext_sidebar" at bounding box center [166, 249] width 103 height 9
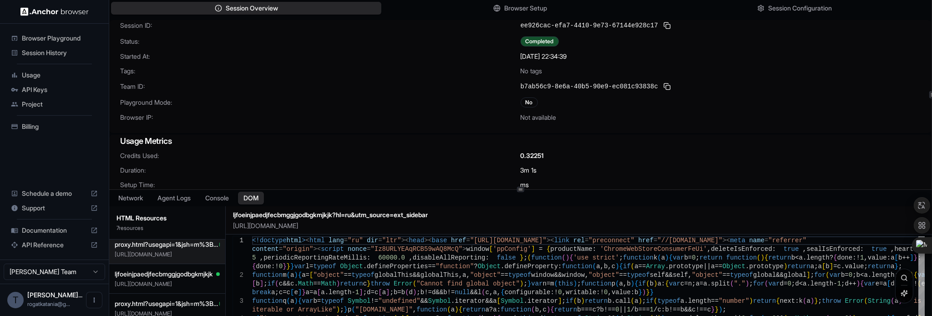
scroll to position [112, 0]
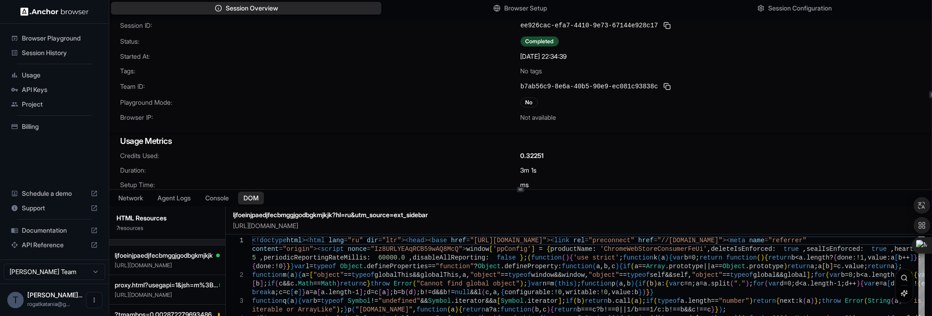
click at [195, 281] on span "proxy.html?usegapi=1&jsh=m%3B%2F_%2Fscs%2Fabc-static%2F_%2Fjs%2Fk%3Dgapi.gapi.e…" at bounding box center [167, 284] width 105 height 9
type textarea "**********"
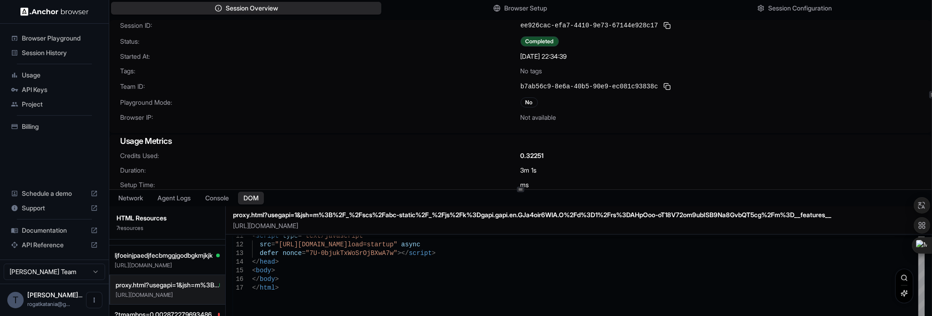
click at [150, 298] on button "proxy.html?usegapi=1&jsh=m%3B%2F_%2Fscs%2Fabc-static%2F_%2Fjs%2Fk%3Dgapi.gapi.e…" at bounding box center [167, 290] width 116 height 30
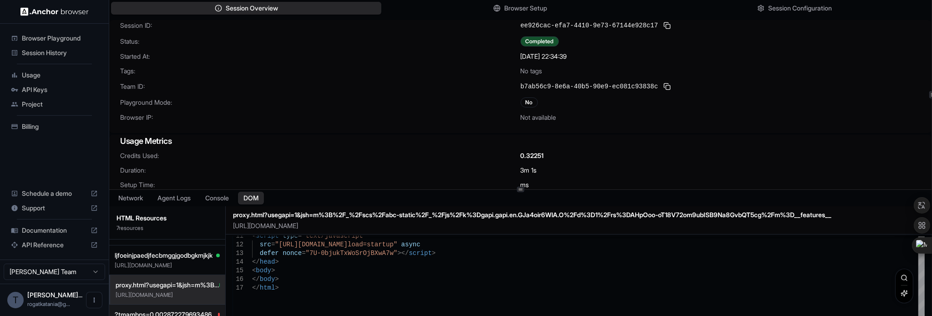
click at [148, 310] on span "?tmambps=0.00287227969348659&rtembps=-1&rttms=9.11&ct=undefined" at bounding box center [166, 314] width 103 height 9
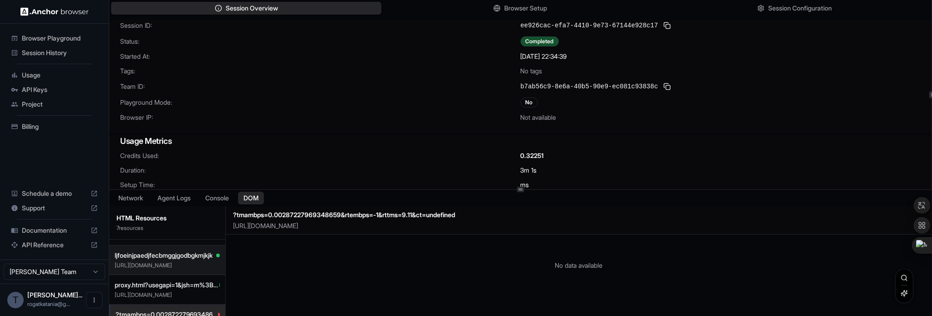
click at [154, 251] on span "ljfoeinjpaedjfecbmggjgodbgkmjkjk" at bounding box center [164, 255] width 98 height 9
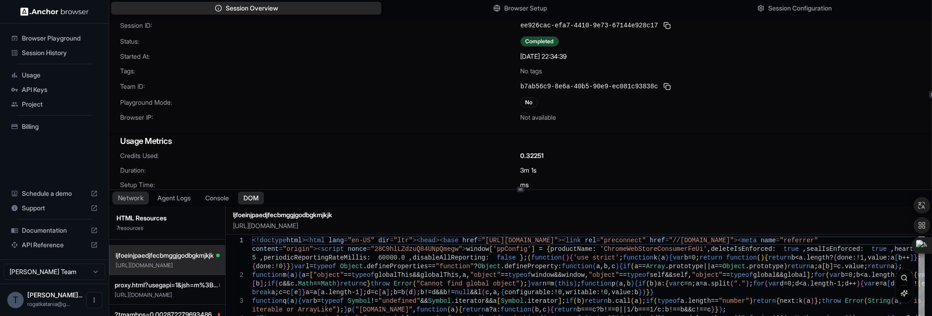
click at [123, 196] on button "Network" at bounding box center [130, 197] width 36 height 13
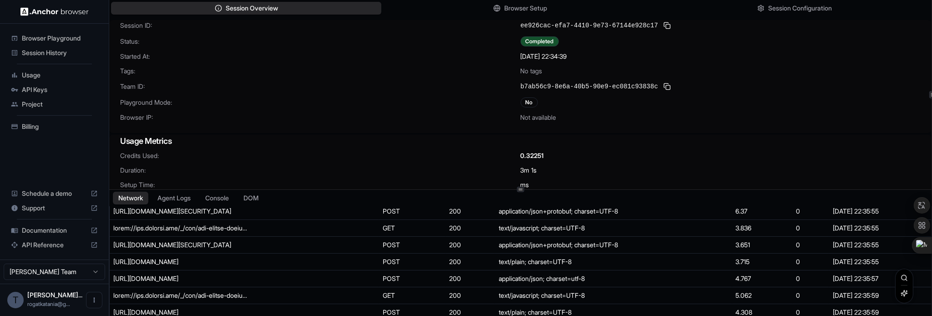
scroll to position [1991, 0]
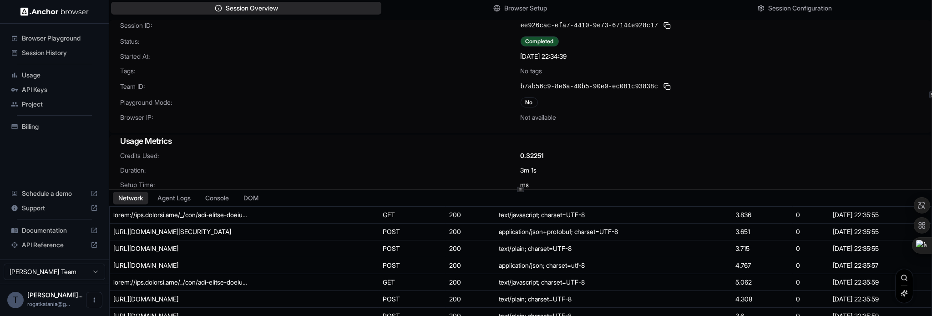
click at [63, 32] on div "Browser Playground" at bounding box center [54, 38] width 94 height 15
